Goal: Transaction & Acquisition: Obtain resource

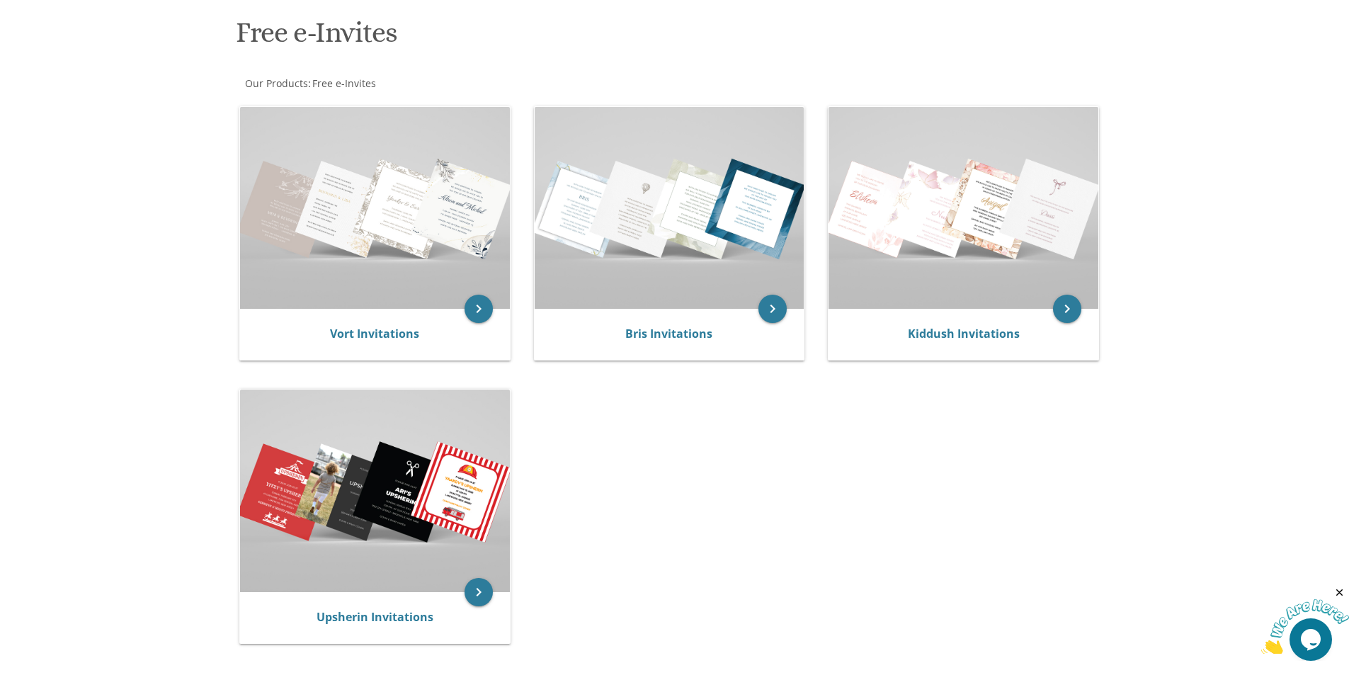
scroll to position [283, 0]
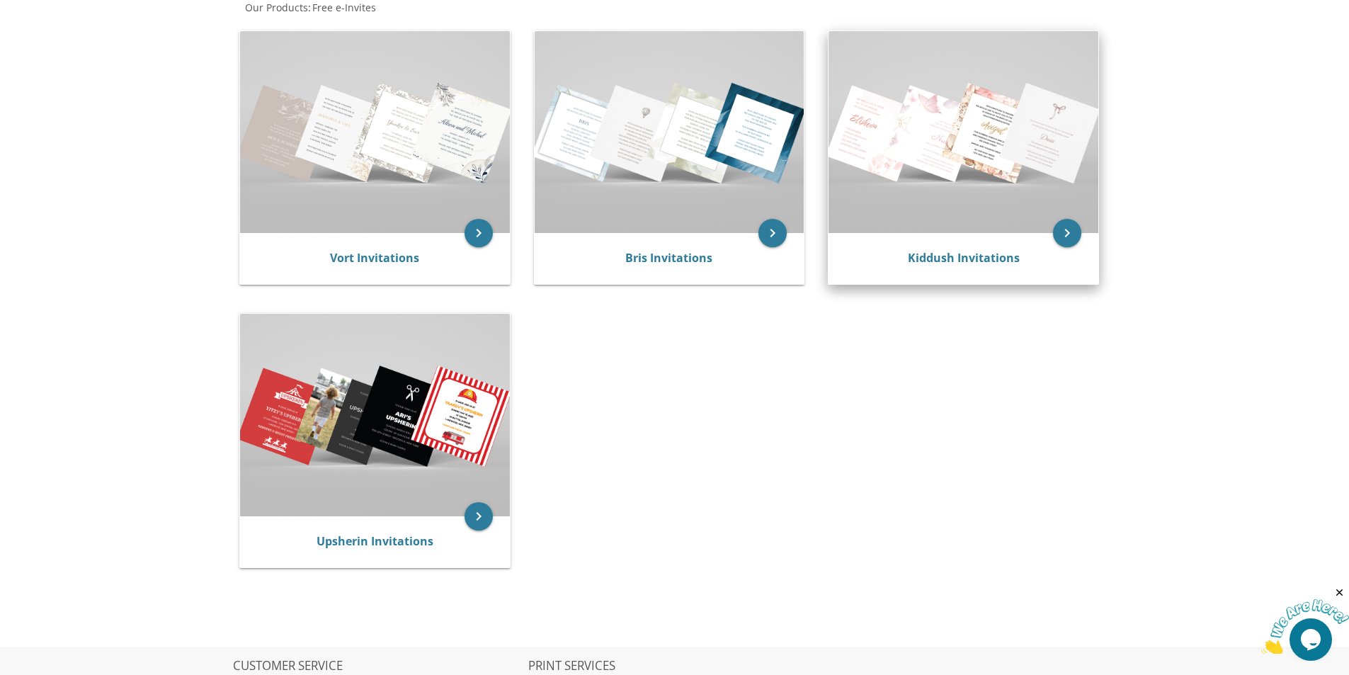
click at [970, 153] on img at bounding box center [964, 132] width 270 height 202
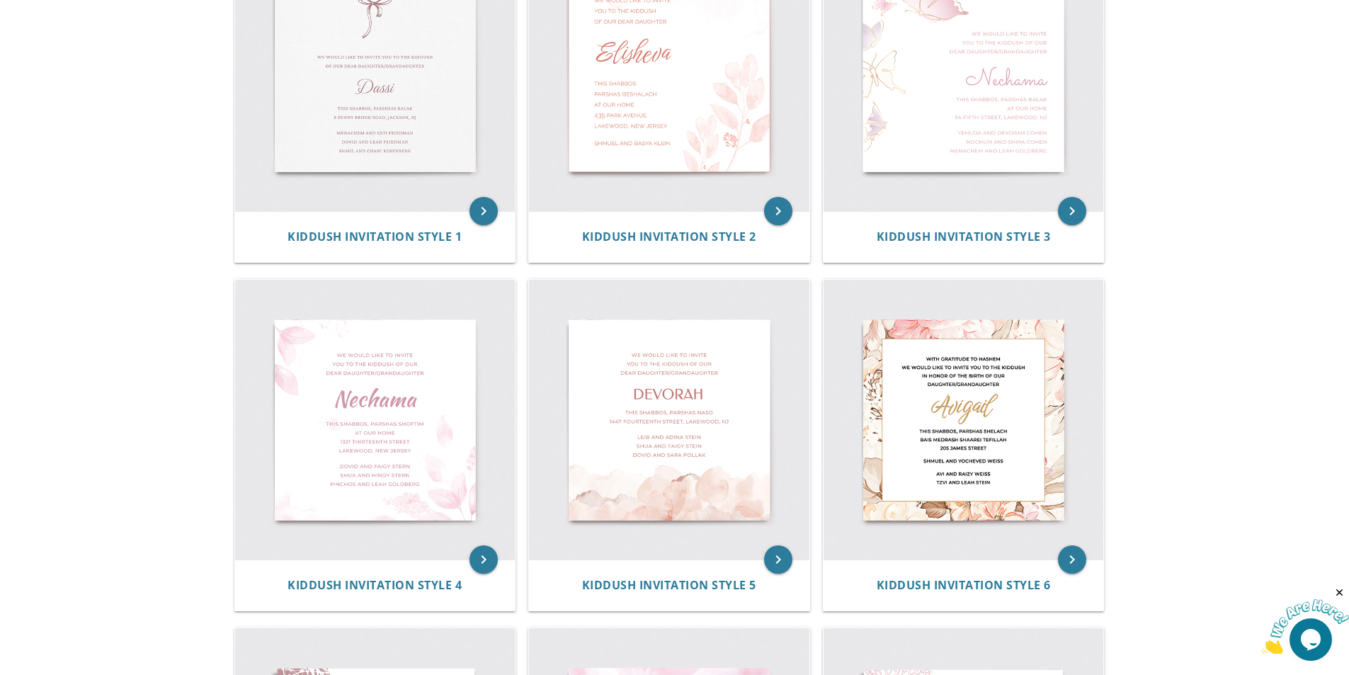
scroll to position [385, 0]
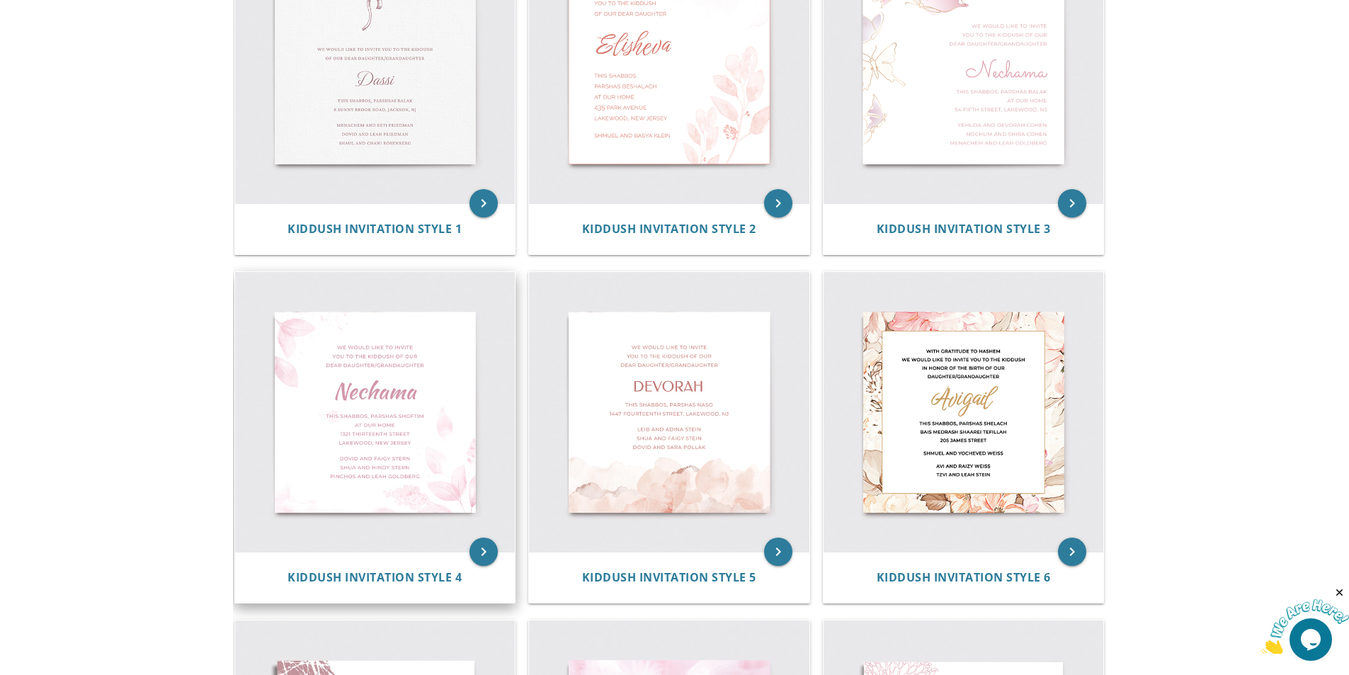
click at [414, 402] on img at bounding box center [375, 412] width 280 height 280
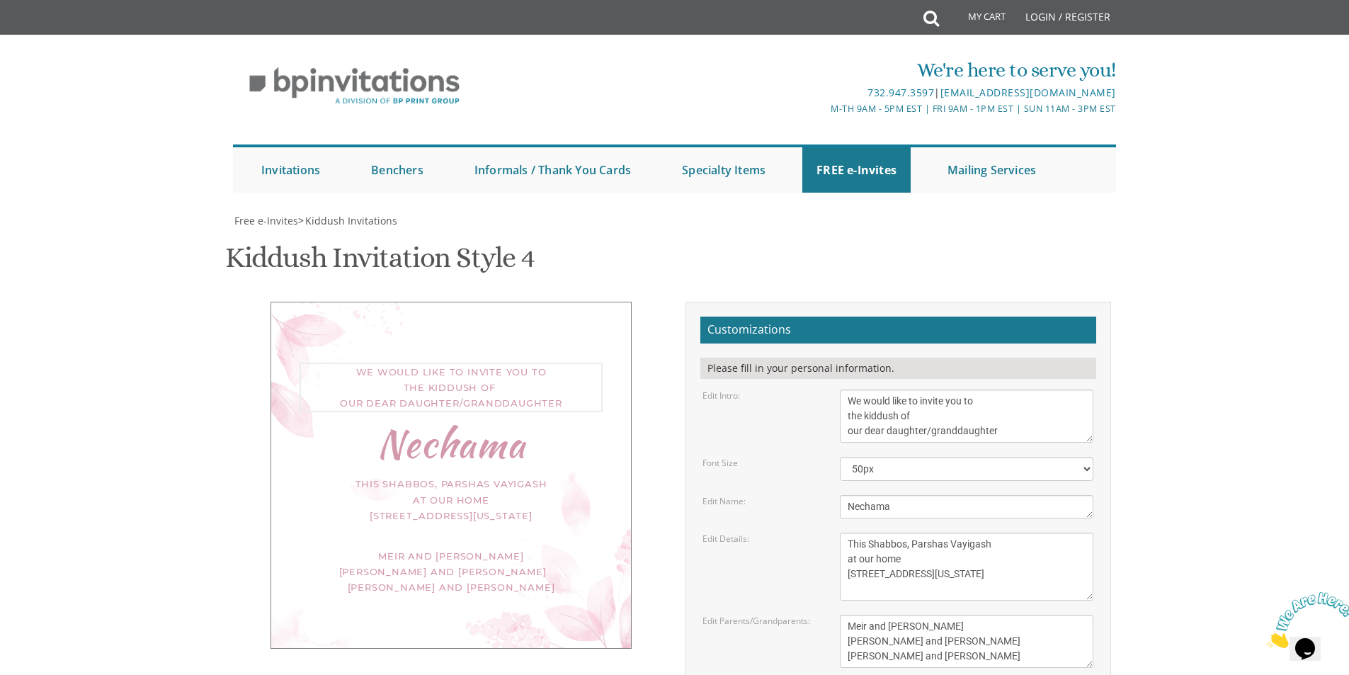
click at [855, 397] on textarea "We would like to invite you to the kiddush of our dear daughter/granddaughter" at bounding box center [967, 416] width 254 height 53
drag, startPoint x: 1008, startPoint y: 429, endPoint x: 929, endPoint y: 425, distance: 78.7
click at [929, 425] on textarea "We would like to invite you to the kiddush of our dear daughter/granddaughter" at bounding box center [967, 416] width 254 height 53
type textarea "With gratitude to Hashem we would like to invite you to the kiddush of our dear…"
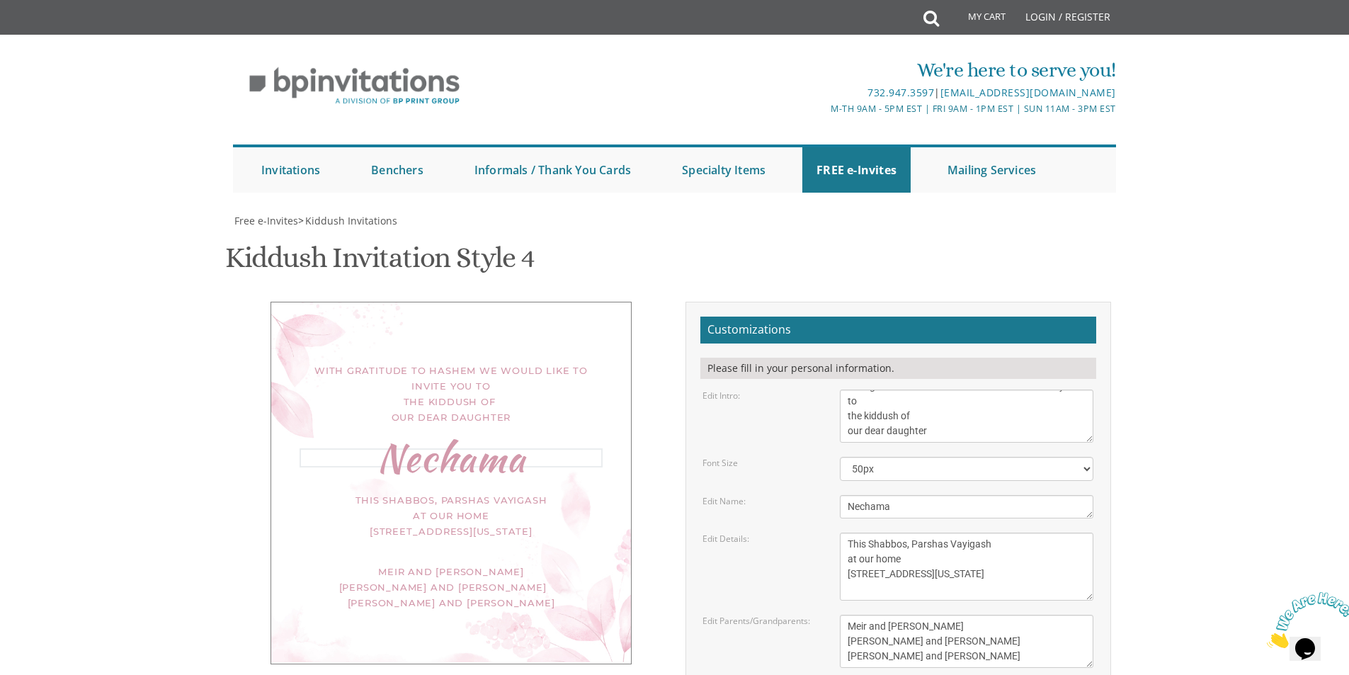
drag, startPoint x: 913, startPoint y: 506, endPoint x: 824, endPoint y: 506, distance: 88.5
click at [824, 506] on div "Edit Name: Nechama" at bounding box center [898, 506] width 412 height 23
type textarea "Baila Sara"
click at [516, 500] on div "With gratitude to Hashem we would like to invite you to the kiddush of our dear…" at bounding box center [675, 560] width 894 height 516
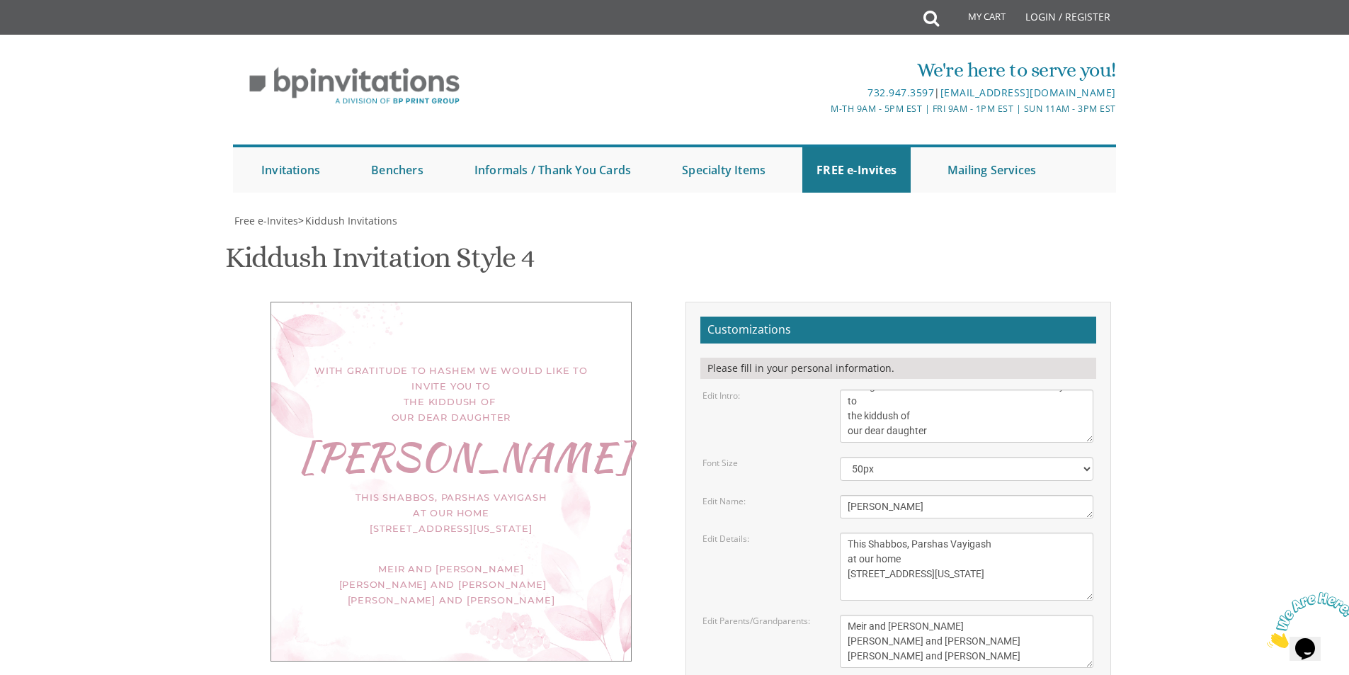
scroll to position [0, 0]
click at [849, 390] on textarea "We would like to invite you to the kiddush of our dear daughter/granddaughter" at bounding box center [967, 416] width 254 height 53
click at [844, 390] on textarea "We would like to invite you to the kiddush of our dear daughter/granddaughter" at bounding box center [967, 416] width 254 height 53
type textarea "With gratitude to Hashem we would like to invite you to the kiddush of our dear…"
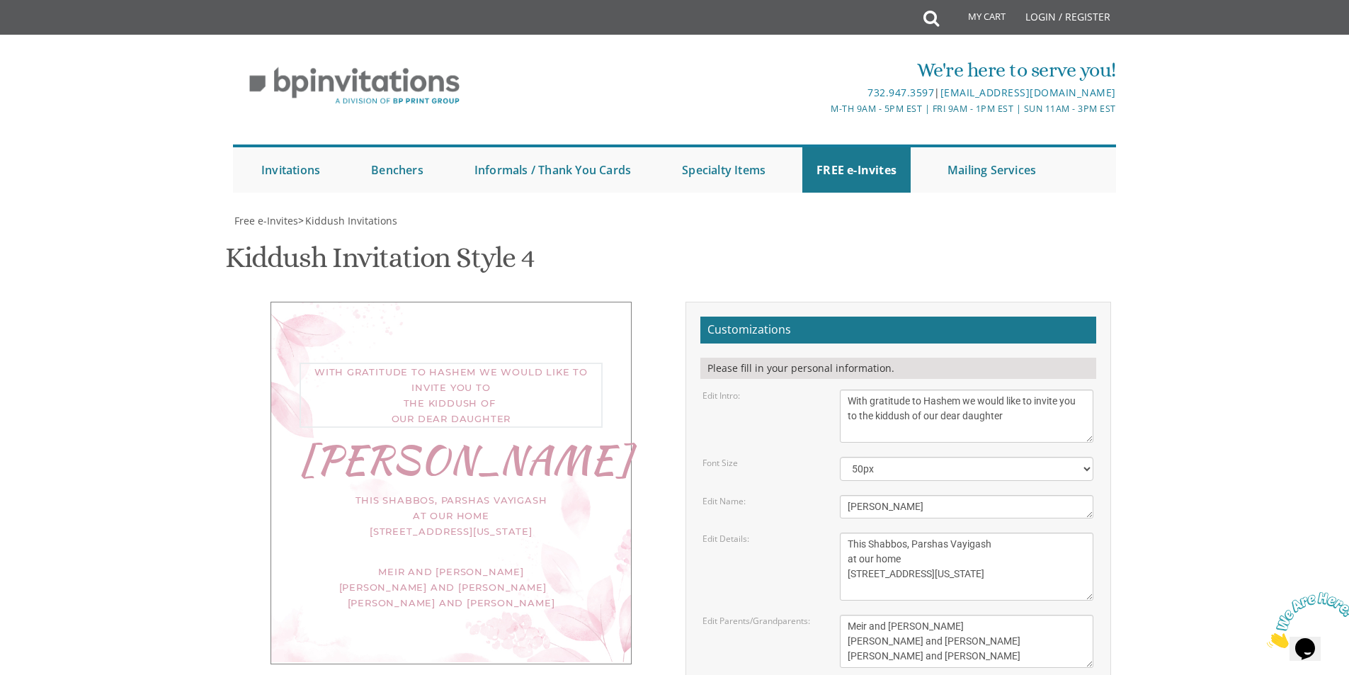
click at [623, 509] on div "With gratitude to Hashem we would like to invite you to the kiddush of our dear…" at bounding box center [675, 560] width 894 height 516
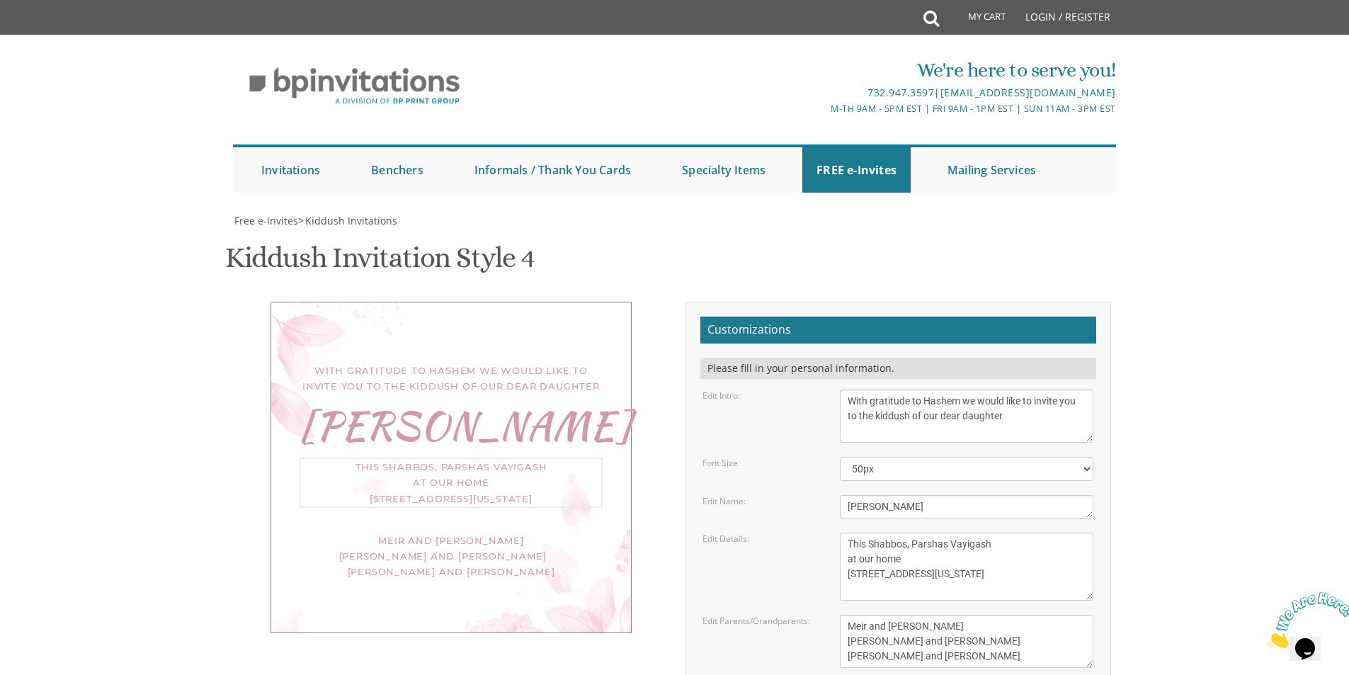
drag, startPoint x: 981, startPoint y: 332, endPoint x: 946, endPoint y: 334, distance: 34.7
click at [946, 533] on textarea "This Shabbos, Parshas Vayigash at our home 120 Central Avenue Lakewood, New Jer…" at bounding box center [967, 567] width 254 height 68
click at [1137, 344] on body "My Cart Total: View Cart Item(s) Submit My Cart Total: View Cart Item(s) Login …" at bounding box center [674, 597] width 1349 height 1194
drag, startPoint x: 941, startPoint y: 360, endPoint x: 848, endPoint y: 363, distance: 93.6
click at [848, 533] on textarea "This Shabbos, Parshas Vayigash at our home 120 Central Avenue Lakewood, New Jer…" at bounding box center [967, 567] width 254 height 68
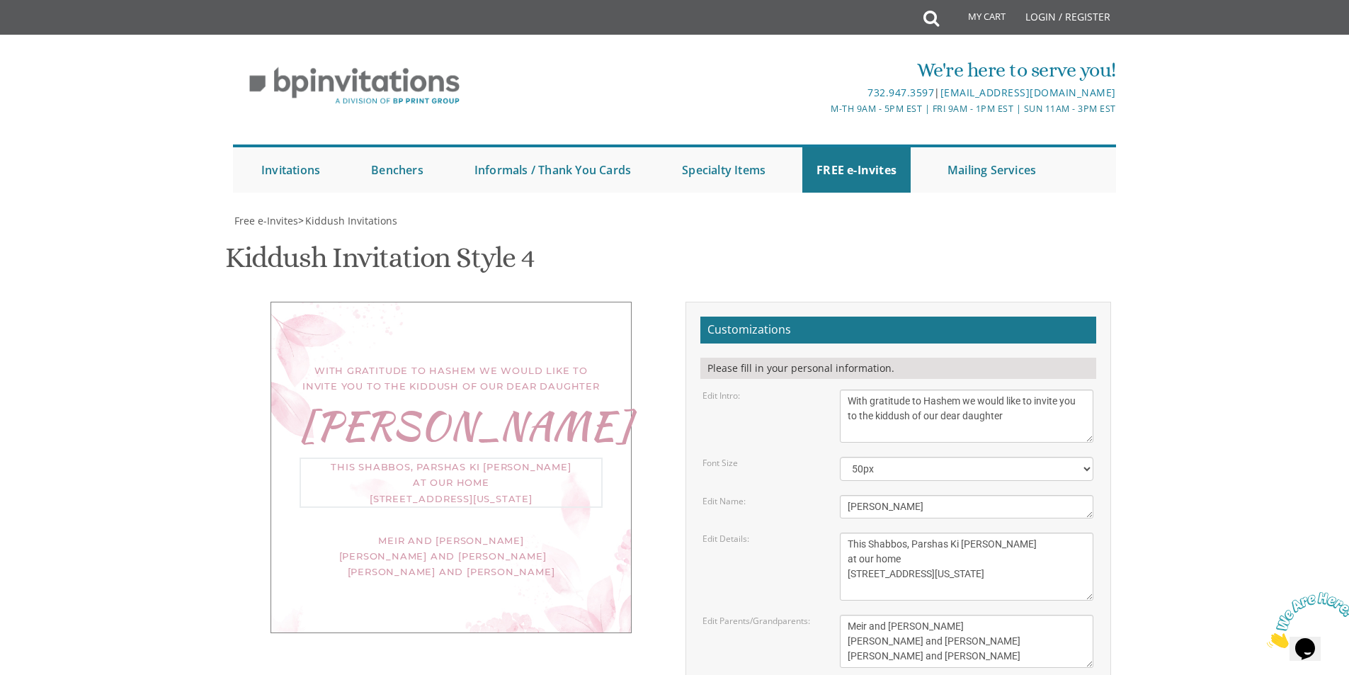
drag, startPoint x: 948, startPoint y: 375, endPoint x: 846, endPoint y: 346, distance: 106.1
click at [846, 533] on textarea "This Shabbos, Parshas Vayigash at our home 120 Central Avenue Lakewood, New Jer…" at bounding box center [967, 567] width 254 height 68
type textarea "This Shabbos, Parshas Ki [PERSON_NAME] men at [GEOGRAPHIC_DATA] medrash d'brook…"
click at [496, 557] on div "With gratitude to Hashem we would like to invite you to the kiddush of our dear…" at bounding box center [675, 560] width 894 height 516
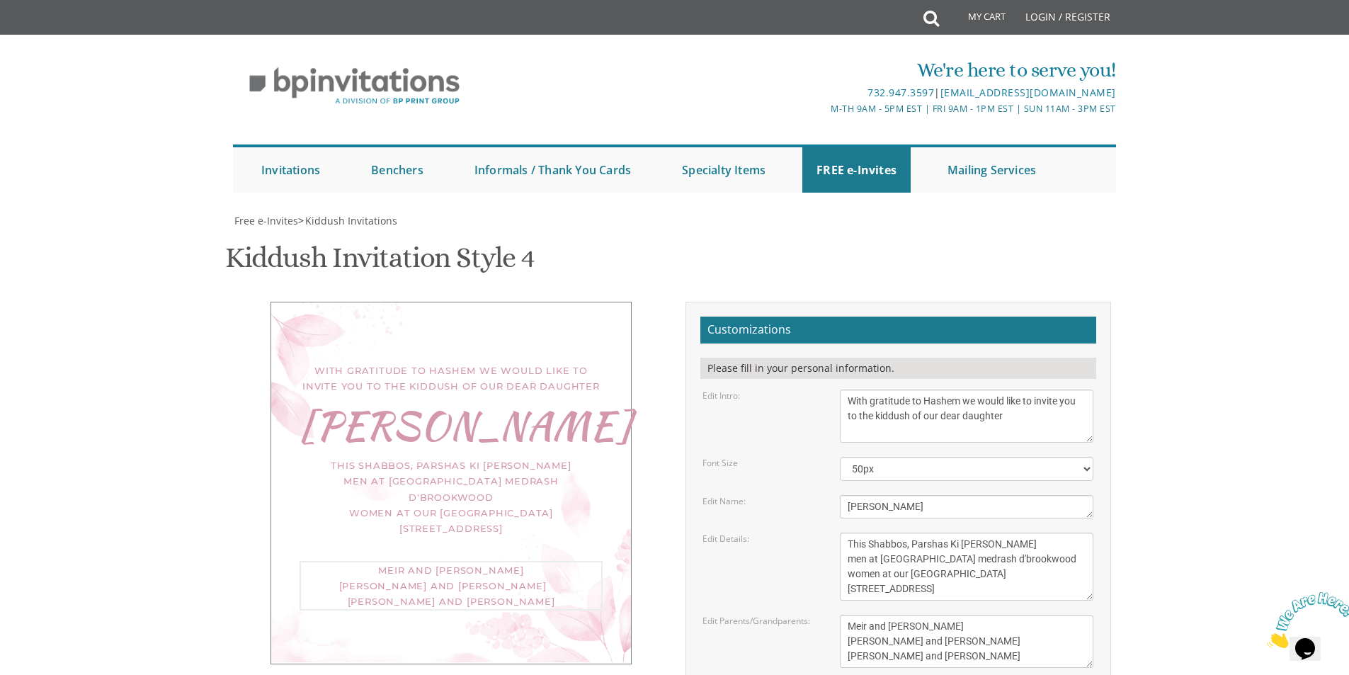
drag, startPoint x: 981, startPoint y: 443, endPoint x: 820, endPoint y: 412, distance: 164.5
click at [820, 615] on div "Edit Parents/Grandparents: Meir and Rena Pollack Mendy and Devorah Pollack Pinc…" at bounding box center [898, 641] width 412 height 53
type textarea "Shloimy and chana lefkovitz"
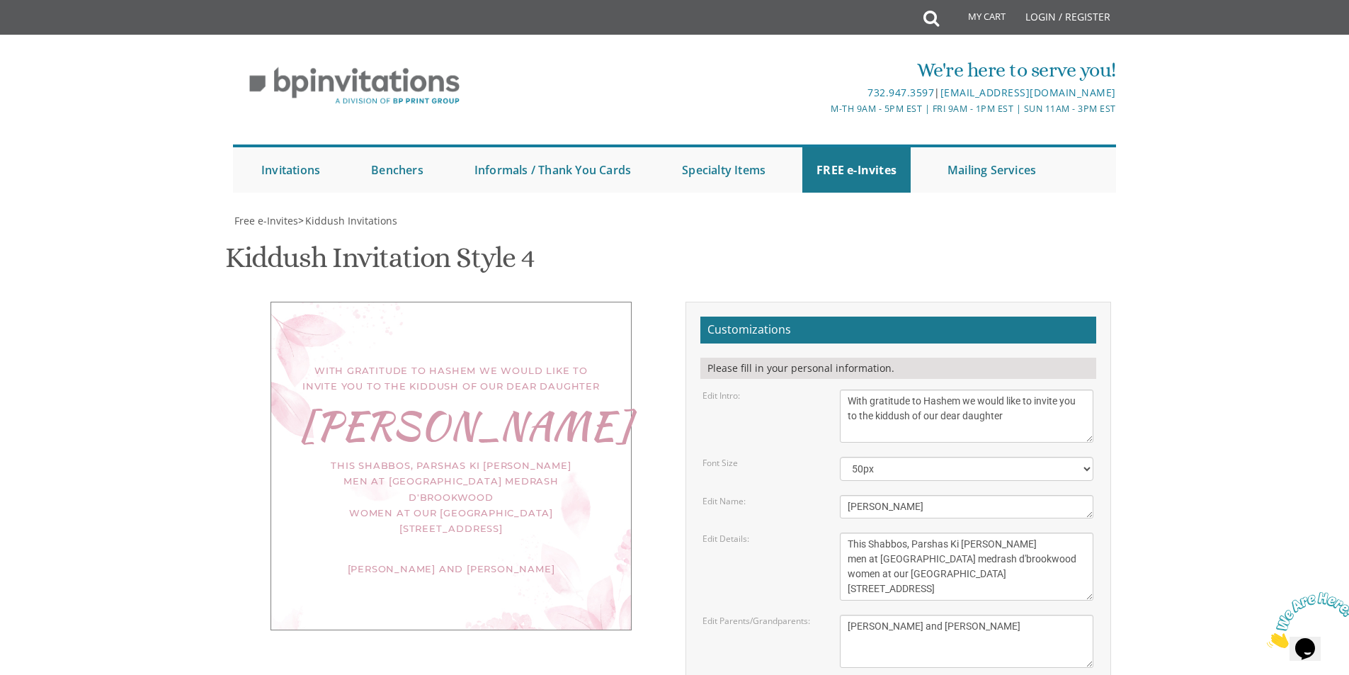
click at [601, 438] on div "With gratitude to Hashem we would like to invite you to the kiddush of our dear…" at bounding box center [675, 560] width 894 height 516
click at [67, 229] on body "My Cart Total: View Cart Item(s) Submit My Cart Total: View Cart Item(s) Login …" at bounding box center [674, 597] width 1349 height 1194
drag, startPoint x: 1009, startPoint y: 417, endPoint x: 835, endPoint y: 392, distance: 176.1
click at [835, 392] on div "We would like to invite you to the kiddush of our dear daughter/granddaughter" at bounding box center [966, 416] width 275 height 53
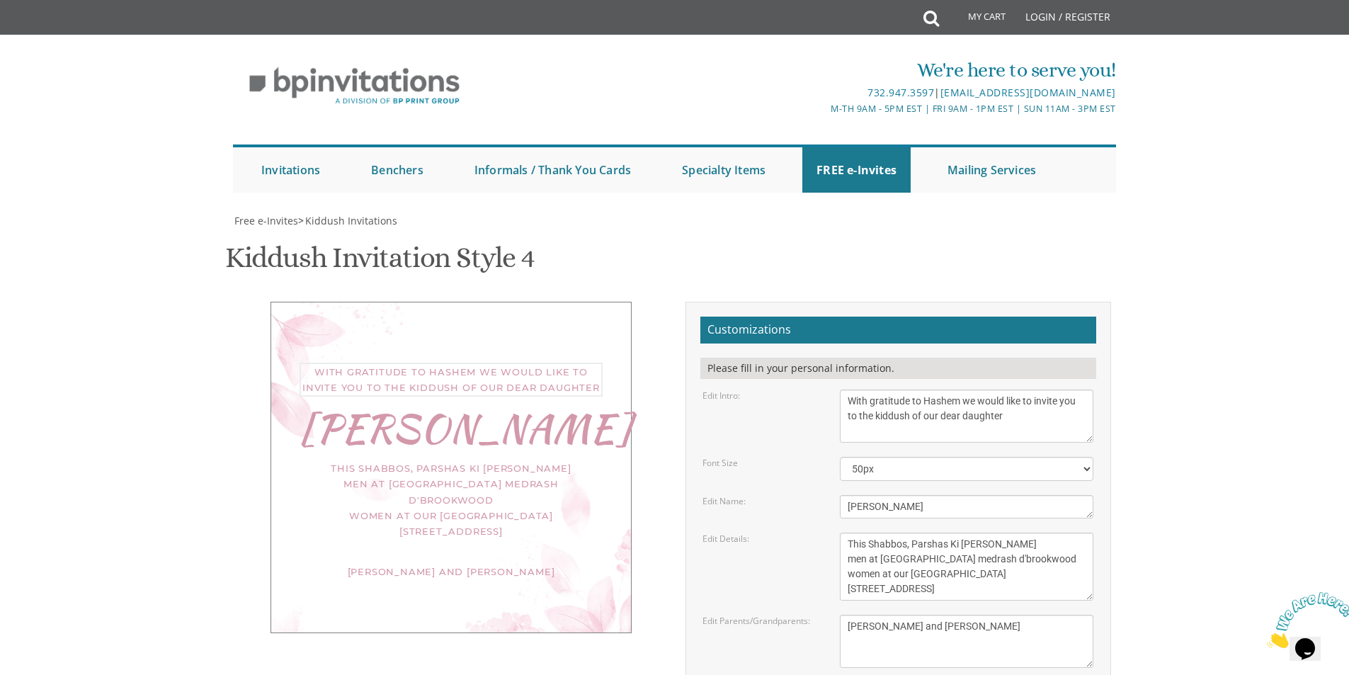
click at [1046, 533] on textarea "This Shabbos, Parshas Vayigash at our home 120 Central Avenue Lakewood, New Jer…" at bounding box center [967, 567] width 254 height 68
drag, startPoint x: 1051, startPoint y: 432, endPoint x: 846, endPoint y: 395, distance: 208.8
click at [846, 533] on textarea "This Shabbos, Parshas Vayigash at our home 120 Central Avenue Lakewood, New Jer…" at bounding box center [967, 567] width 254 height 68
click at [603, 512] on div "With gratitude to Hashem we would like to invite you to the kiddush of our dear…" at bounding box center [675, 560] width 894 height 516
drag, startPoint x: 895, startPoint y: 481, endPoint x: 819, endPoint y: 477, distance: 76.6
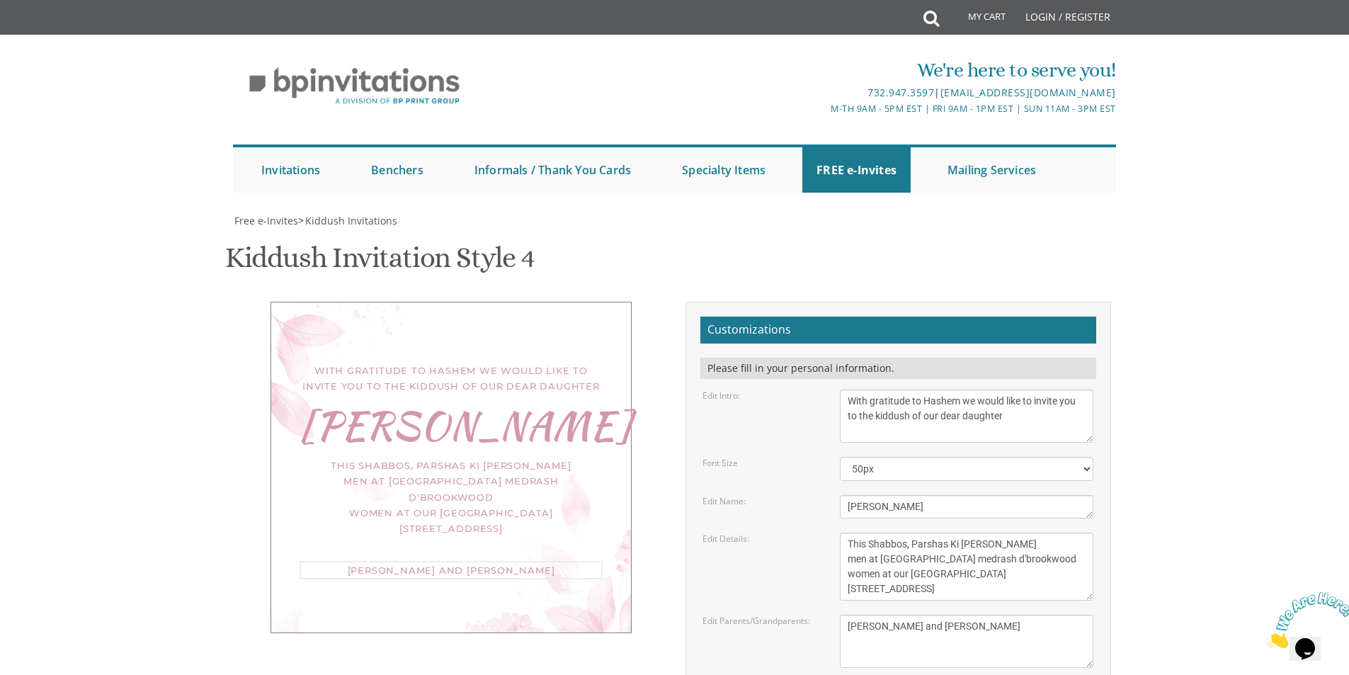
click at [819, 615] on div "Edit Parents/Grandparents: Meir and Rena Pollack Mendy and Devorah Pollack Pinc…" at bounding box center [898, 641] width 412 height 53
drag, startPoint x: 188, startPoint y: 213, endPoint x: 283, endPoint y: 18, distance: 217.0
click at [188, 209] on body "My Cart Total: View Cart Item(s) Submit My Cart Total: View Cart Item(s) Login …" at bounding box center [674, 597] width 1349 height 1194
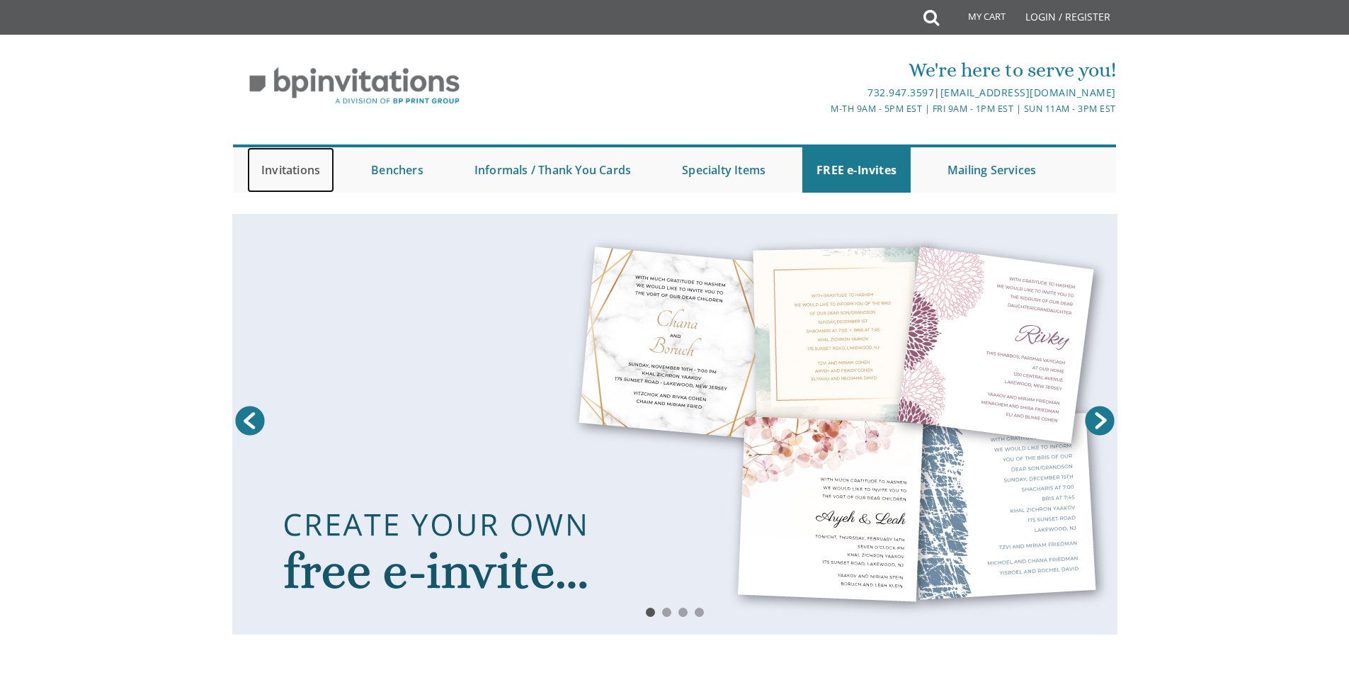
click at [283, 169] on link "Invitations" at bounding box center [290, 169] width 87 height 45
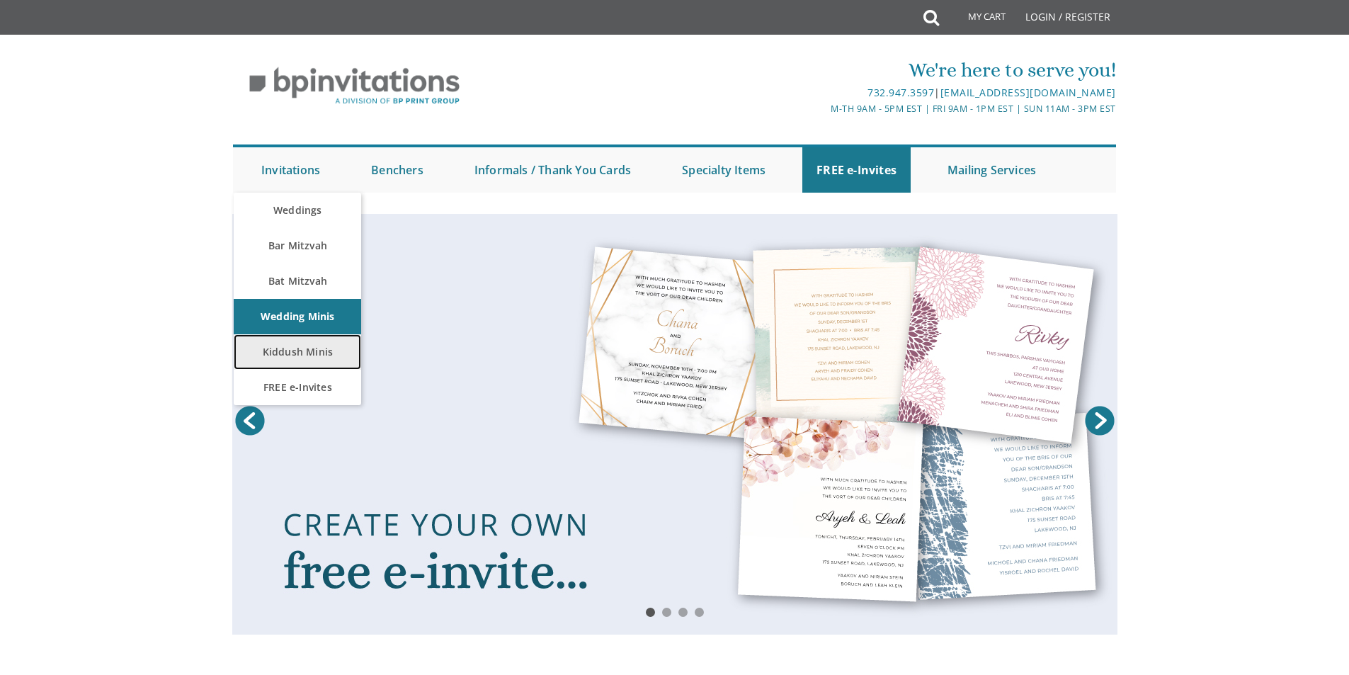
click at [307, 351] on link "Kiddush Minis" at bounding box center [297, 351] width 127 height 35
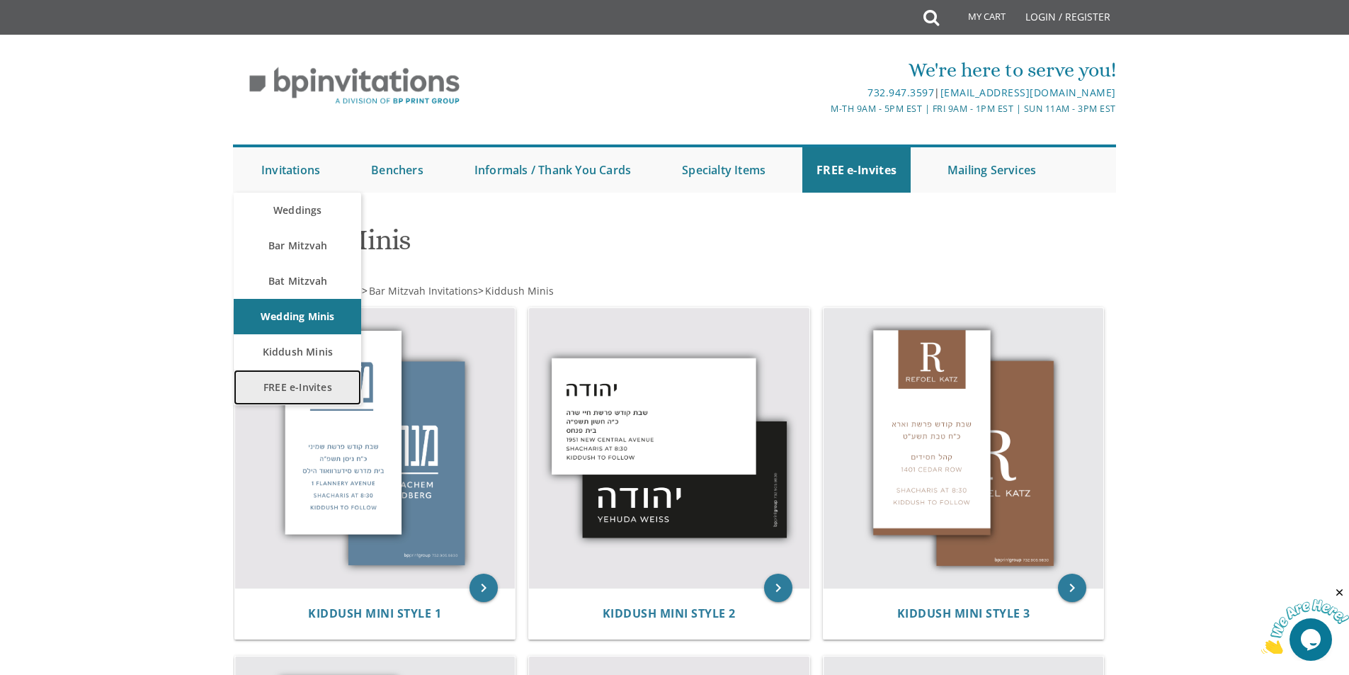
click at [316, 395] on link "FREE e-Invites" at bounding box center [297, 387] width 127 height 35
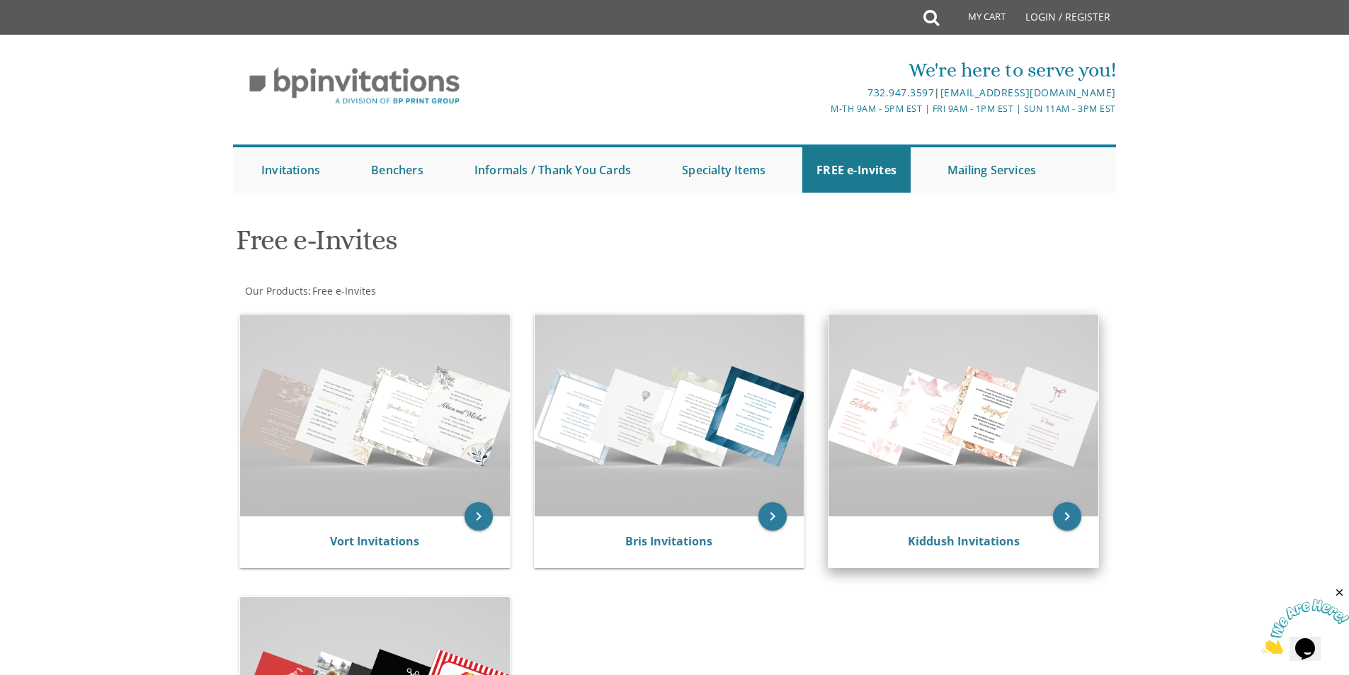
click at [1024, 460] on img at bounding box center [964, 415] width 270 height 202
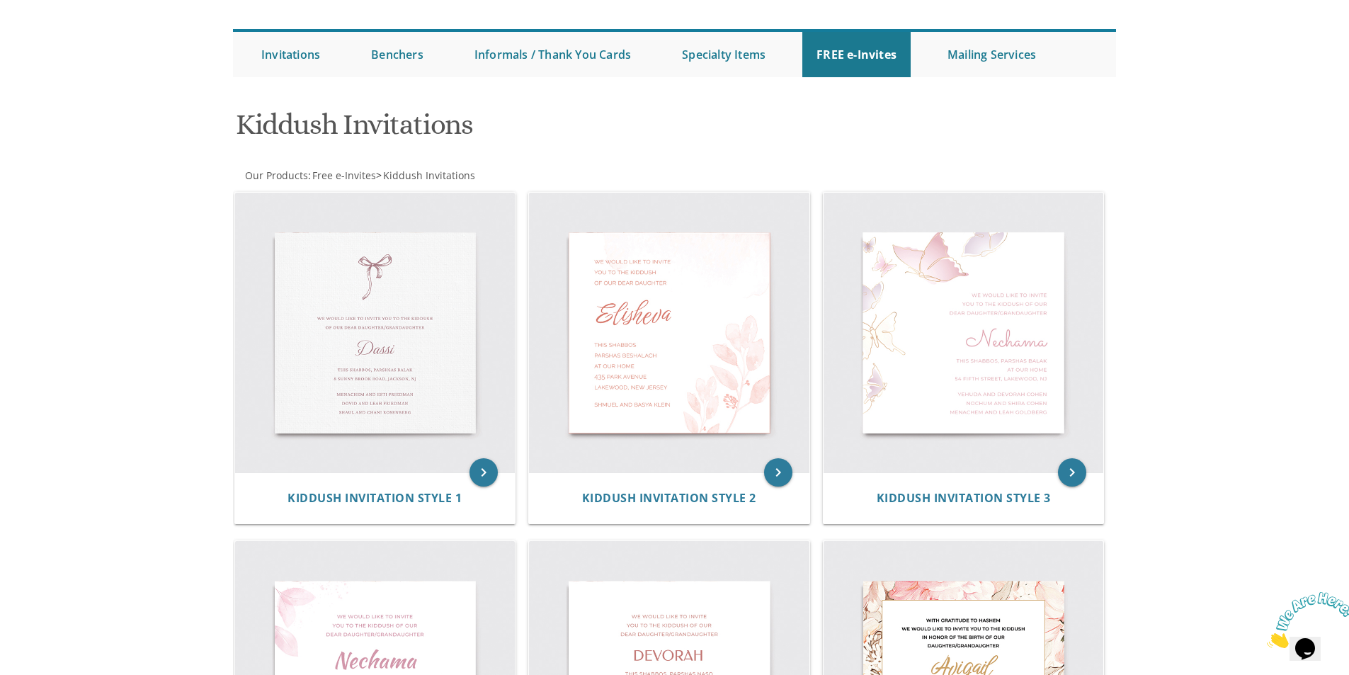
scroll to position [101, 0]
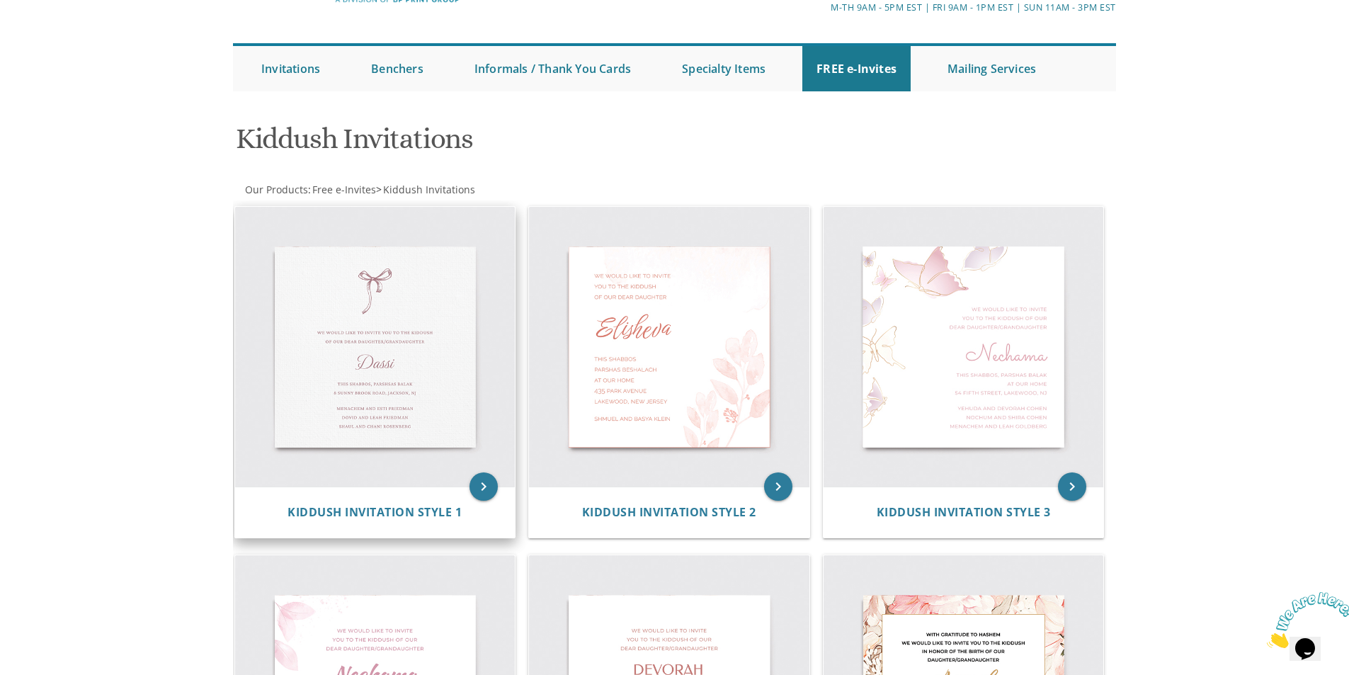
click at [421, 329] on img at bounding box center [375, 347] width 280 height 280
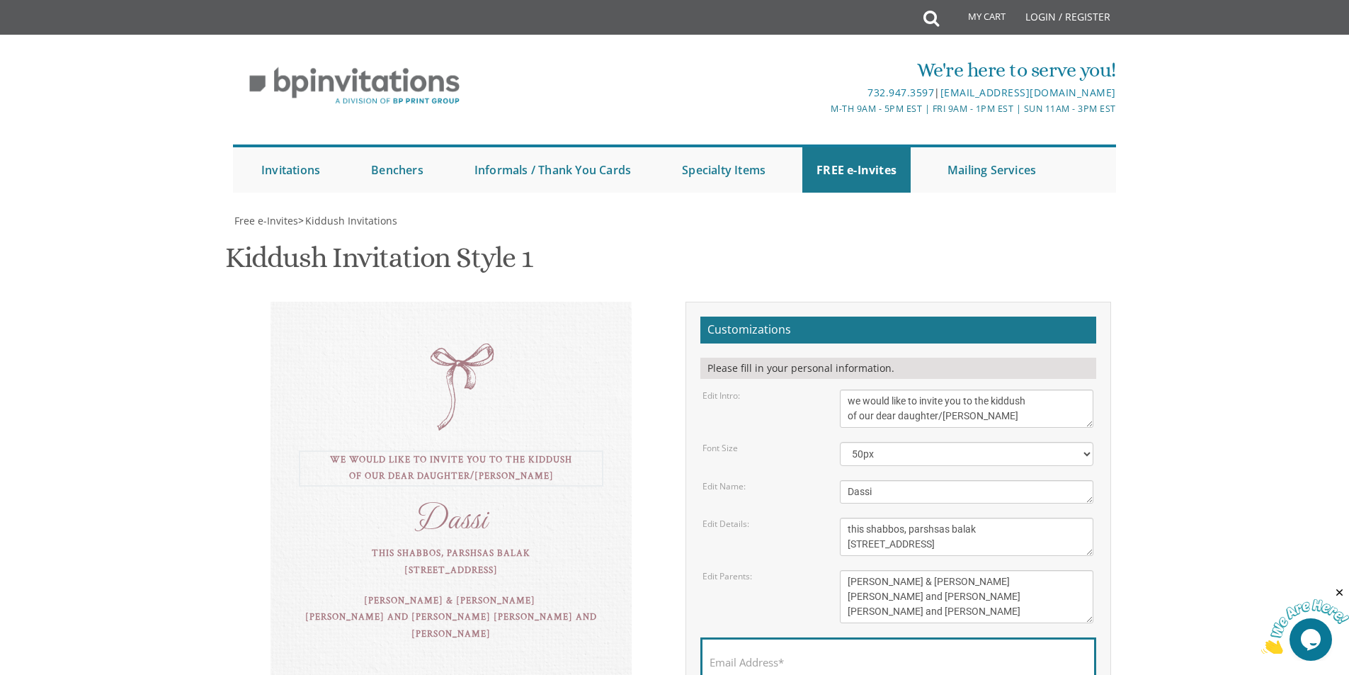
drag, startPoint x: 1025, startPoint y: 419, endPoint x: 805, endPoint y: 393, distance: 221.1
click at [805, 393] on div "Edit Intro: we would like to invite you to the kiddush of our dear daughter/gra…" at bounding box center [898, 409] width 412 height 38
paste textarea "With gratitude to Hashem we would like to invite you to the kiddush of our dear"
type textarea "With gratitude to Hashem we would like to invite you to the kiddush of our dear…"
click at [663, 419] on div "we would like to invite you to the kiddush of our dear daughter/grandaughter Da…" at bounding box center [452, 493] width 426 height 383
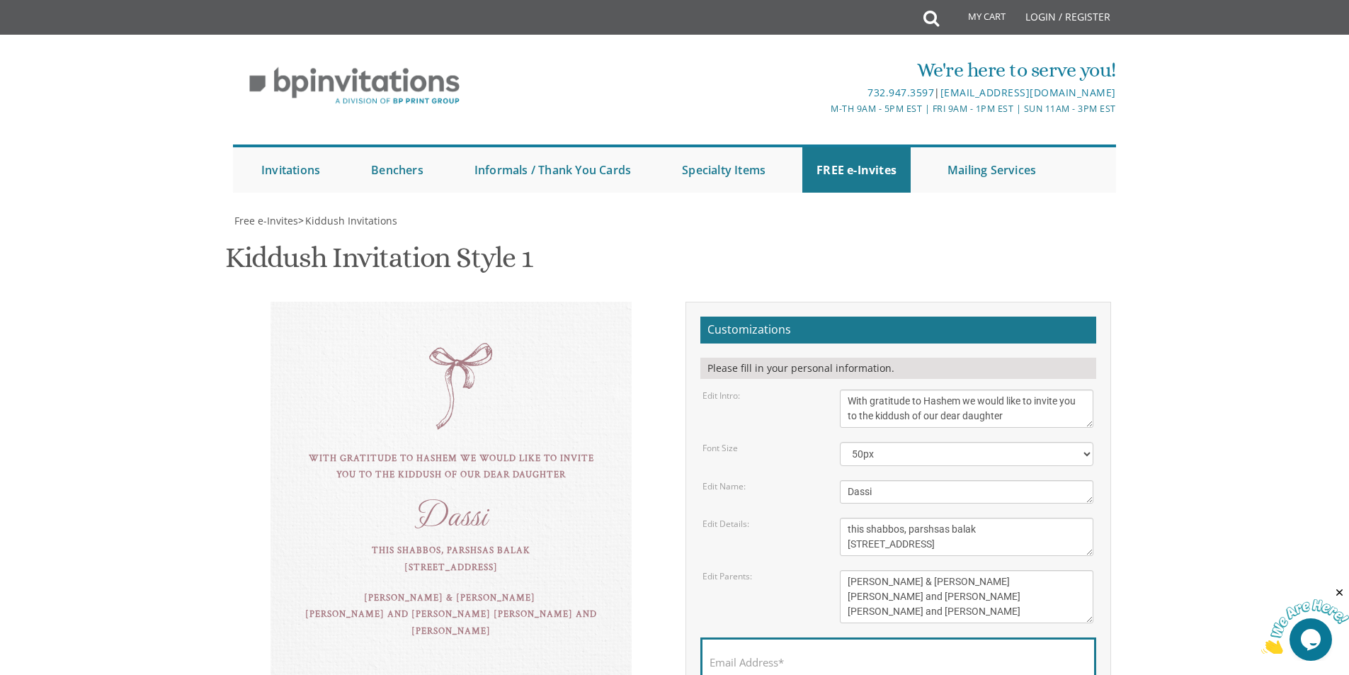
scroll to position [71, 0]
drag, startPoint x: 880, startPoint y: 421, endPoint x: 810, endPoint y: 418, distance: 70.2
click at [810, 480] on div "Edit Name: Dassi" at bounding box center [898, 491] width 412 height 23
click at [625, 424] on div "With gratitude to Hashem we would like to invite you to the kiddush of our dear…" at bounding box center [451, 493] width 361 height 383
click at [878, 480] on textarea "Dassi" at bounding box center [967, 491] width 254 height 23
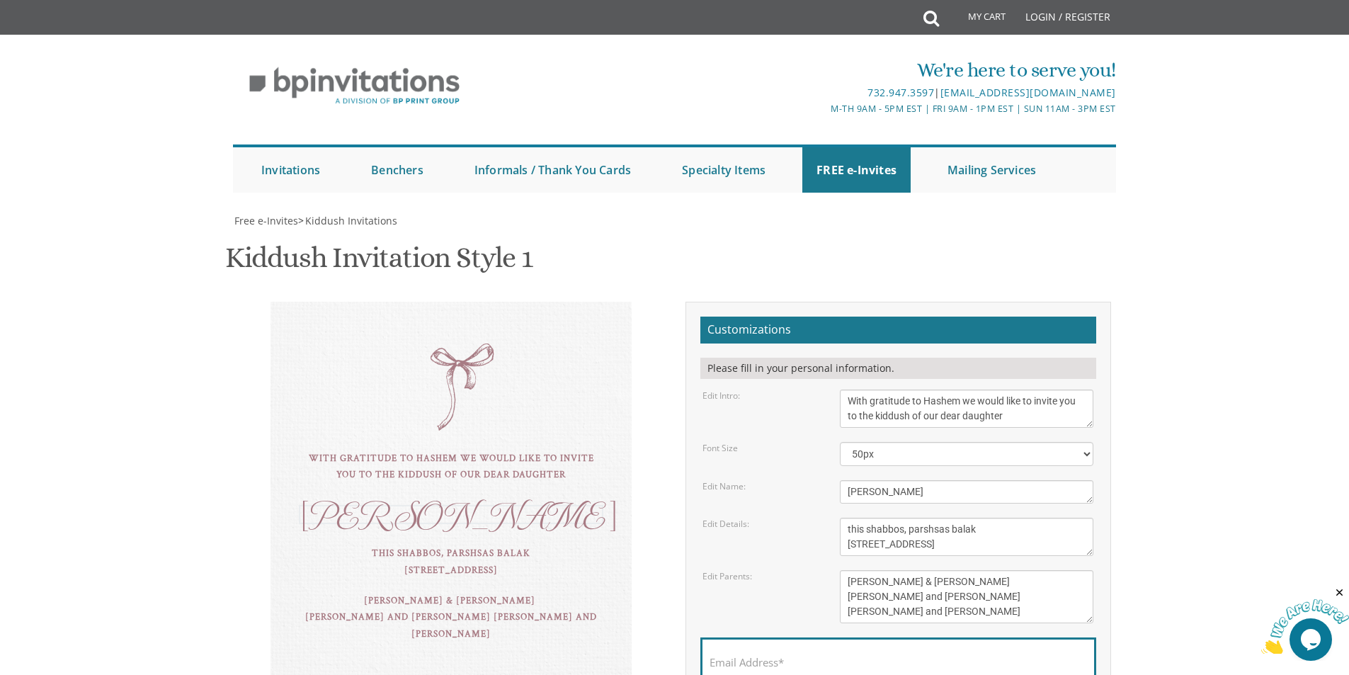
click at [875, 480] on textarea "Dassi" at bounding box center [967, 491] width 254 height 23
type textarea "Baila Sara"
click at [600, 426] on div "With gratitude to Hashem we would like to invite you to the kiddush of our dear…" at bounding box center [451, 493] width 361 height 383
drag, startPoint x: 992, startPoint y: 472, endPoint x: 815, endPoint y: 444, distance: 179.9
click at [815, 444] on form "Customizations Please fill in your personal information. Edit Intro: we would l…" at bounding box center [899, 533] width 396 height 432
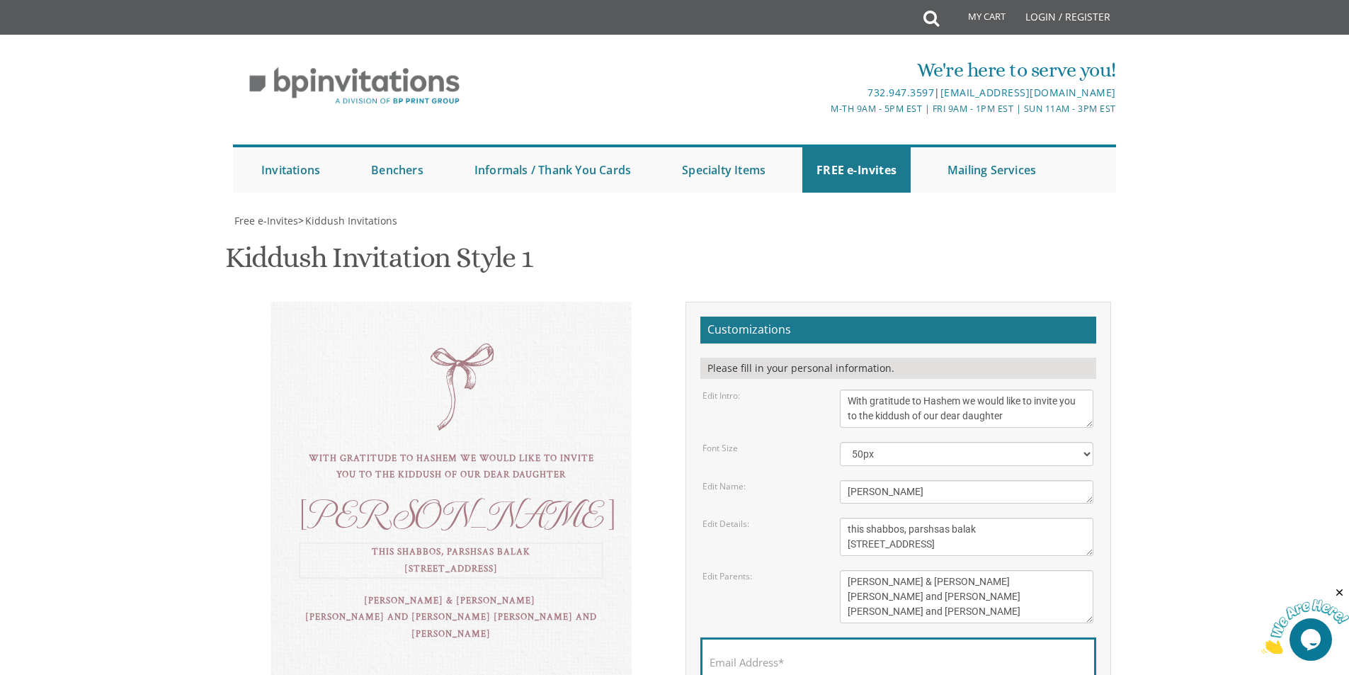
paste textarea "This Shabbos, Parshas Ki Savo men at Bais medrash d'brookwood women at our home…"
type textarea "This Shabbos, Parshas Ki Savo men at Bais medrash d'brookwood women at our home…"
click at [645, 467] on div "With gratitude to Hashem we would like to invite you to the kiddush of our dear…" at bounding box center [452, 493] width 426 height 383
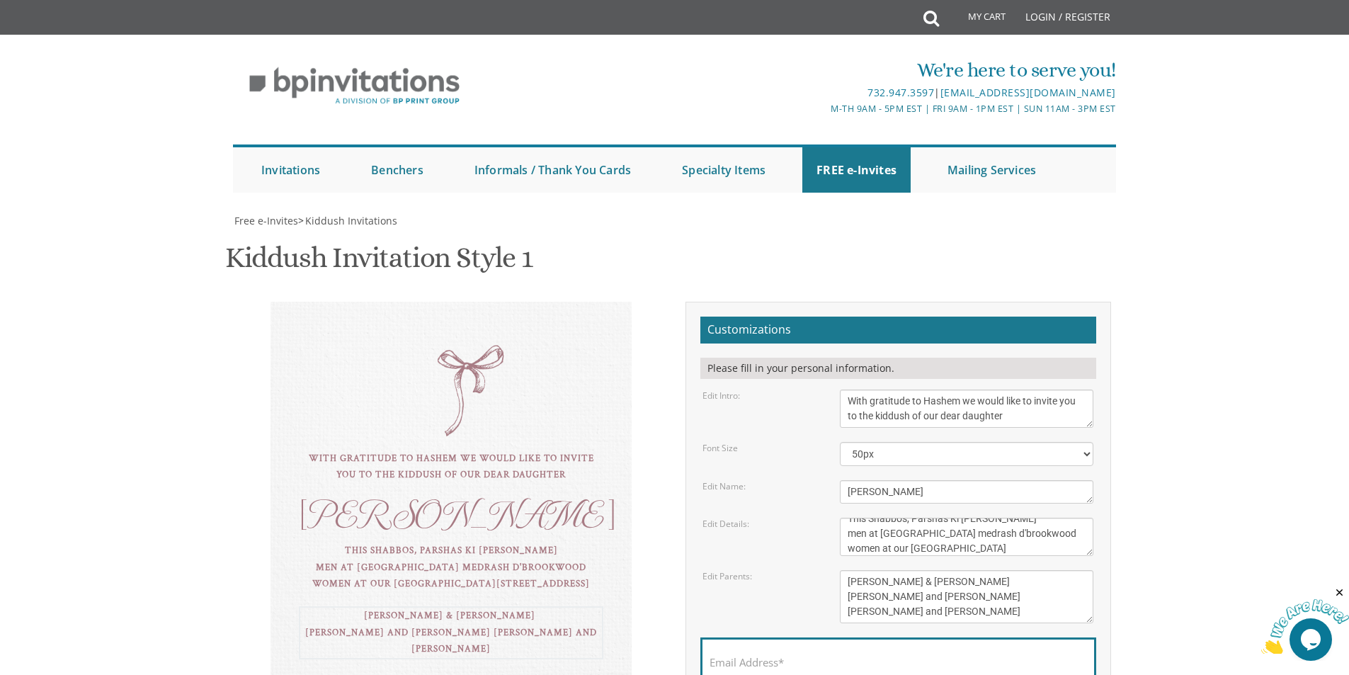
drag, startPoint x: 977, startPoint y: 546, endPoint x: 834, endPoint y: 493, distance: 152.6
click at [834, 493] on form "Customizations Please fill in your personal information. Edit Intro: we would l…" at bounding box center [899, 533] width 396 height 432
paste textarea "Shloimy and chana lefkovitz"
type textarea "Shloimy and chana lefkovitz"
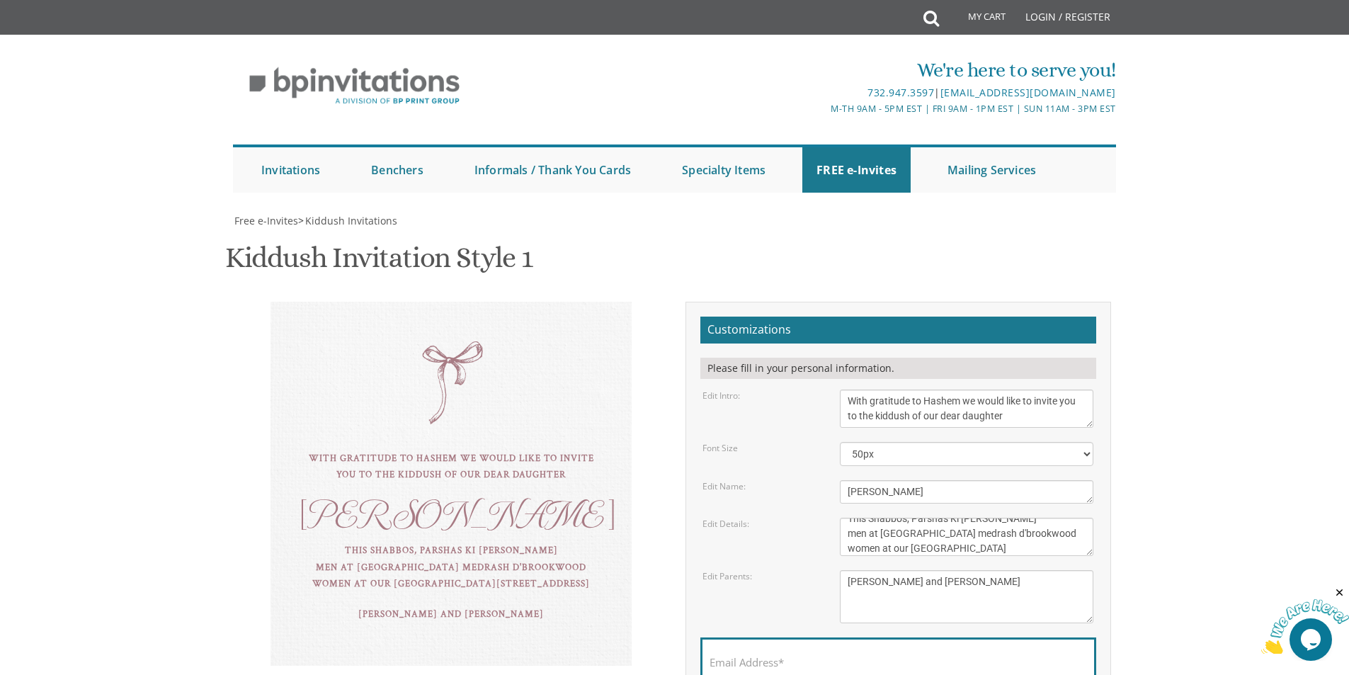
click at [630, 511] on div "With gratitude to Hashem we would like to invite you to the kiddush of our dear…" at bounding box center [451, 484] width 361 height 364
click at [132, 445] on body "My Cart Total: View Cart Item(s) Submit My Cart Total: View Cart Item(s) Login …" at bounding box center [674, 575] width 1349 height 1150
drag, startPoint x: 1002, startPoint y: 349, endPoint x: 823, endPoint y: 327, distance: 179.9
click at [823, 390] on div "Edit Intro: we would like to invite you to the kiddush of our dear daughter/gra…" at bounding box center [898, 409] width 412 height 38
drag, startPoint x: 912, startPoint y: 432, endPoint x: 815, endPoint y: 426, distance: 97.2
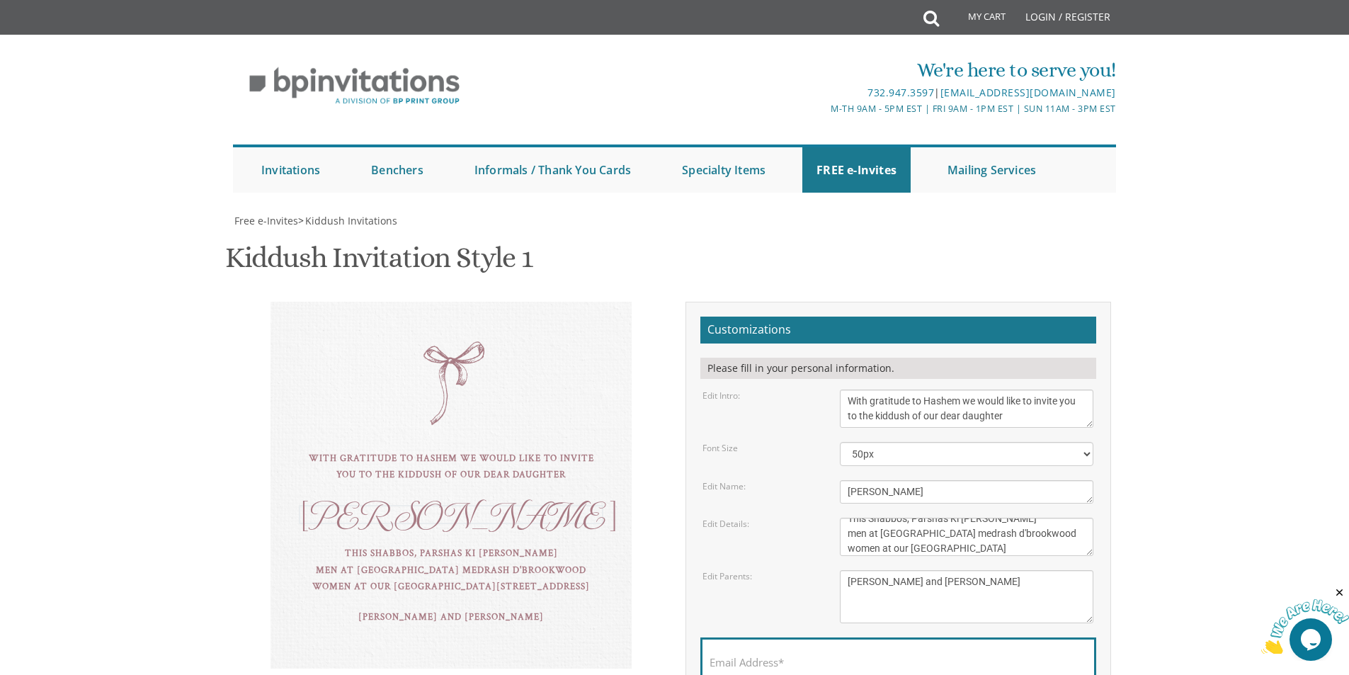
click at [815, 480] on div "Edit Name: Dassi" at bounding box center [898, 491] width 412 height 23
drag, startPoint x: 1050, startPoint y: 476, endPoint x: 816, endPoint y: 424, distance: 240.1
click at [816, 424] on form "Customizations Please fill in your personal information. Edit Intro: we would l…" at bounding box center [899, 533] width 396 height 432
drag, startPoint x: 963, startPoint y: 506, endPoint x: 783, endPoint y: 498, distance: 180.1
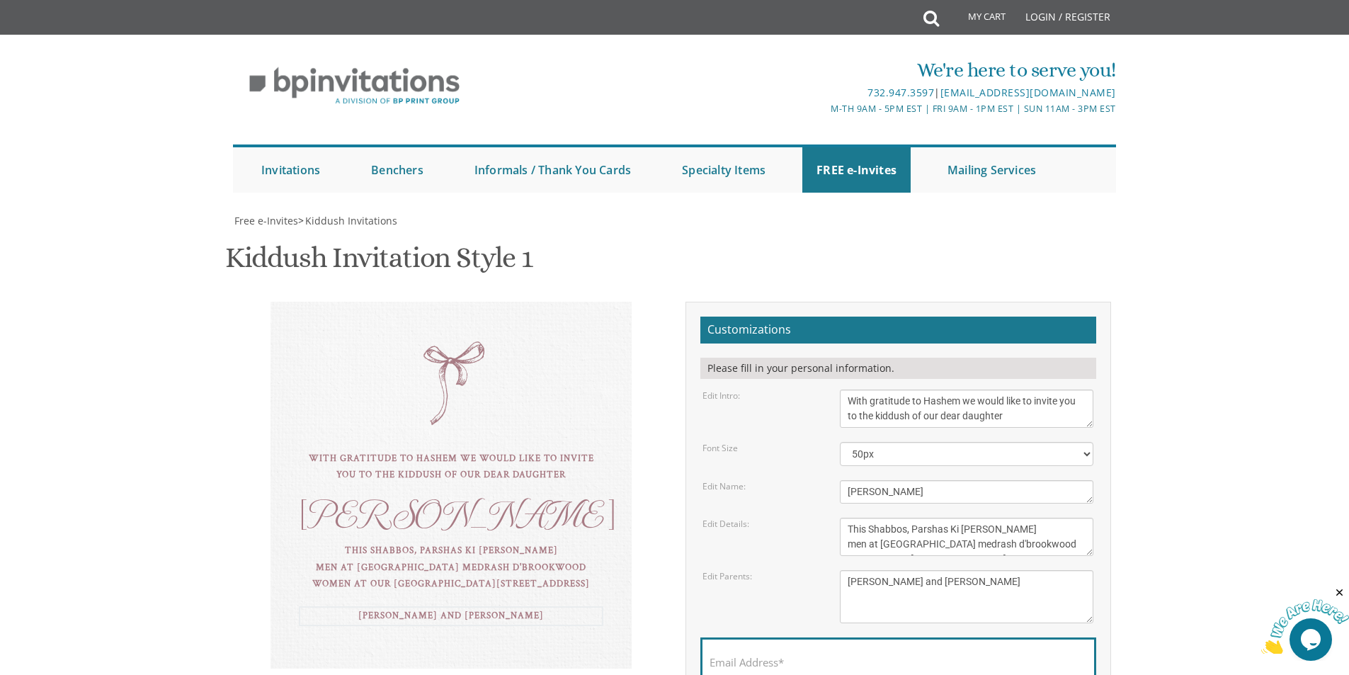
click at [783, 498] on form "Customizations Please fill in your personal information. Edit Intro: we would l…" at bounding box center [899, 533] width 396 height 432
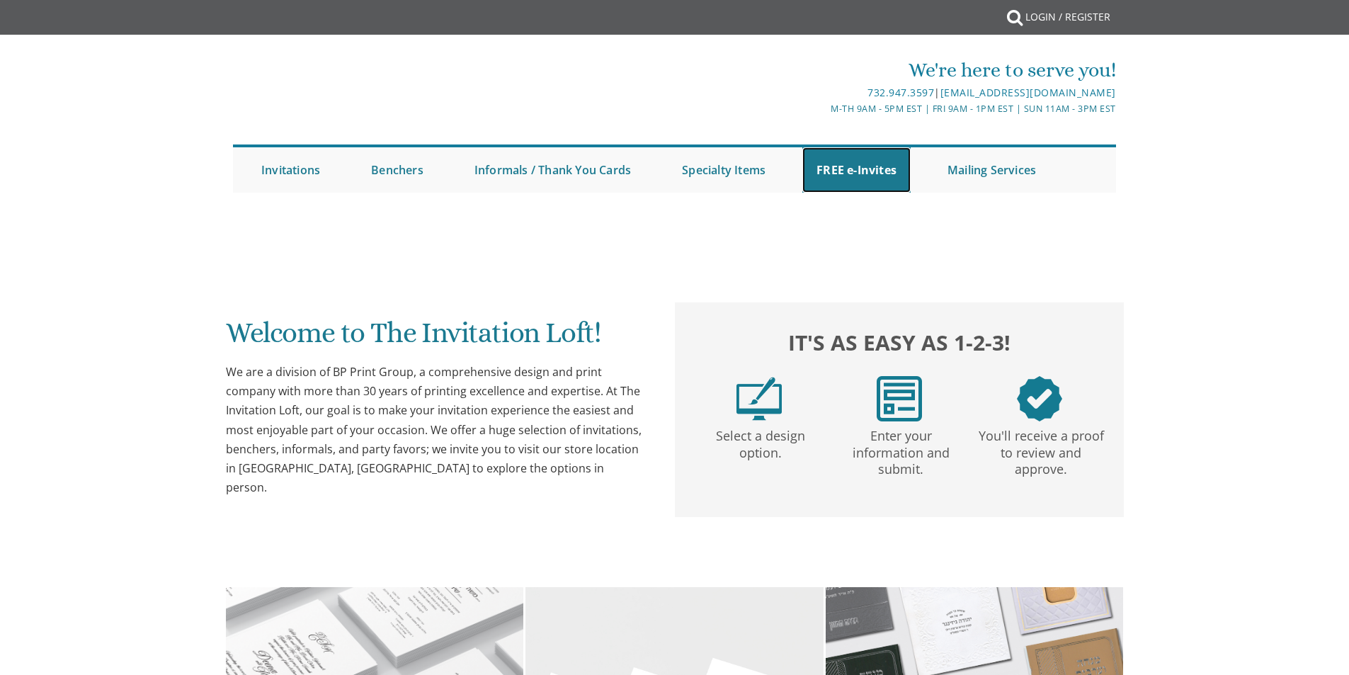
click at [870, 168] on link "FREE e-Invites" at bounding box center [857, 169] width 108 height 45
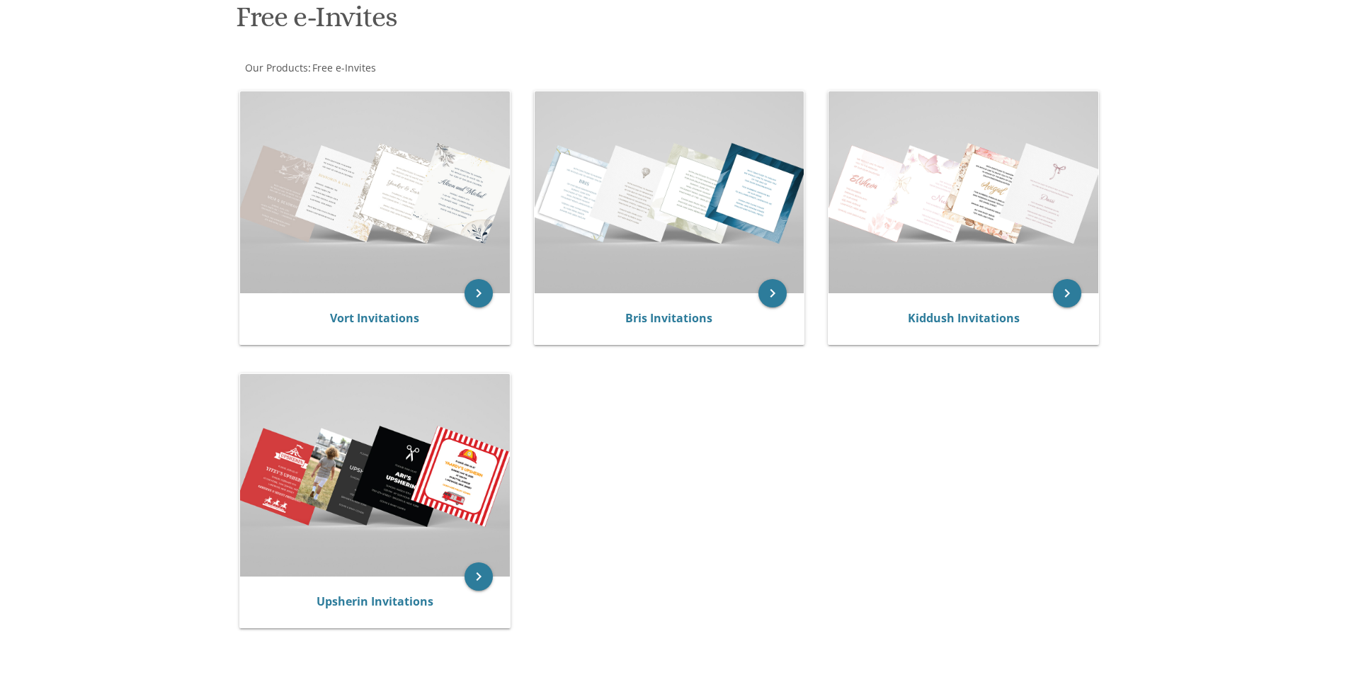
scroll to position [425, 0]
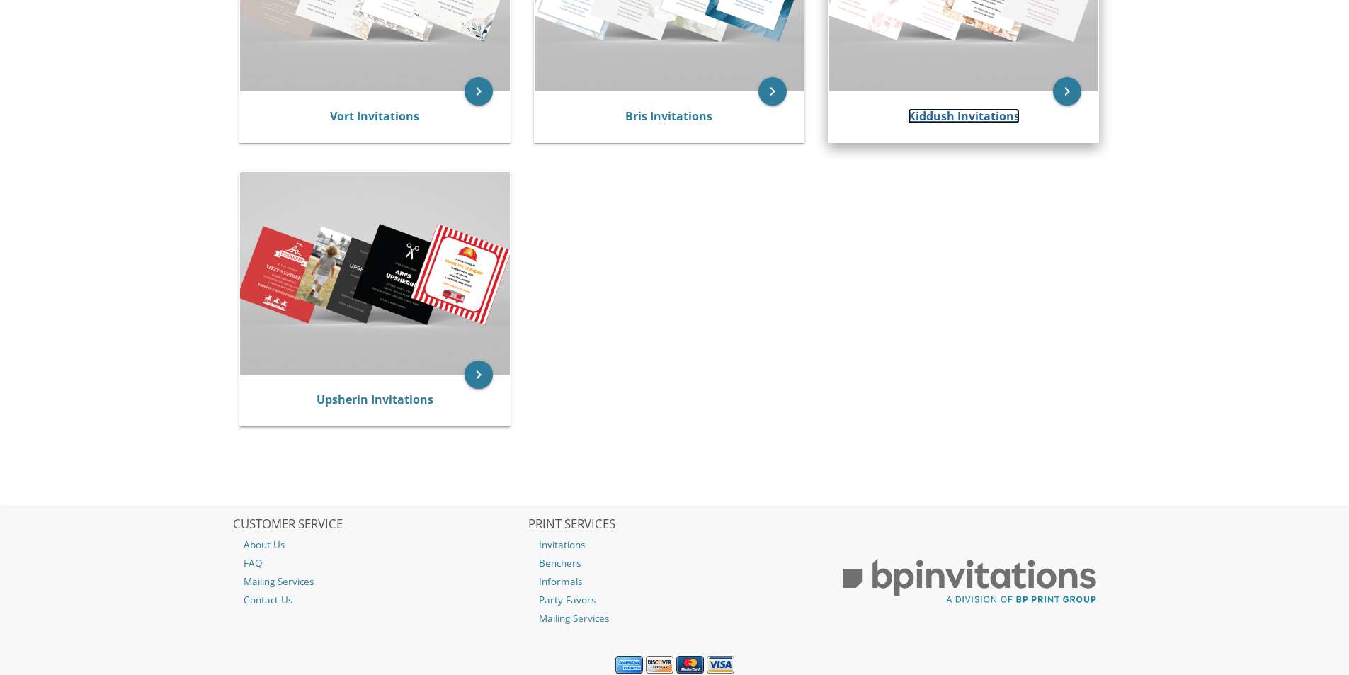
click at [941, 120] on link "Kiddush Invitations" at bounding box center [964, 116] width 112 height 16
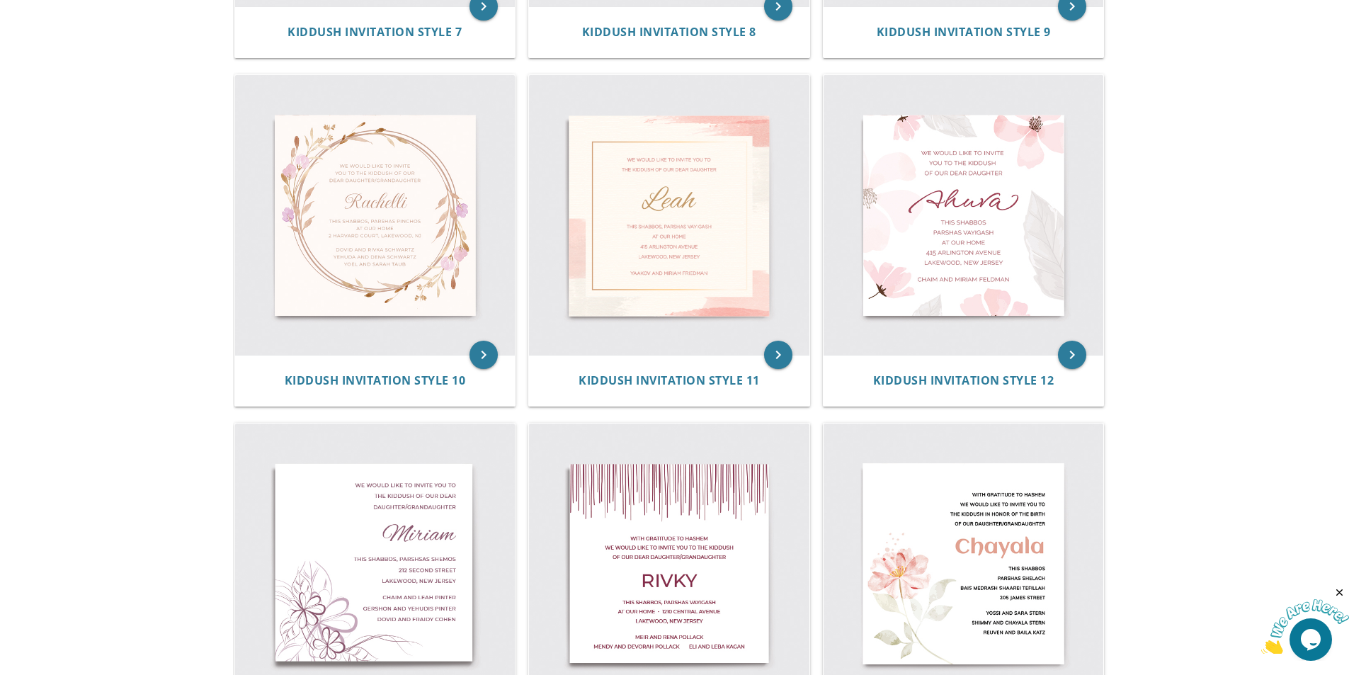
scroll to position [1275, 0]
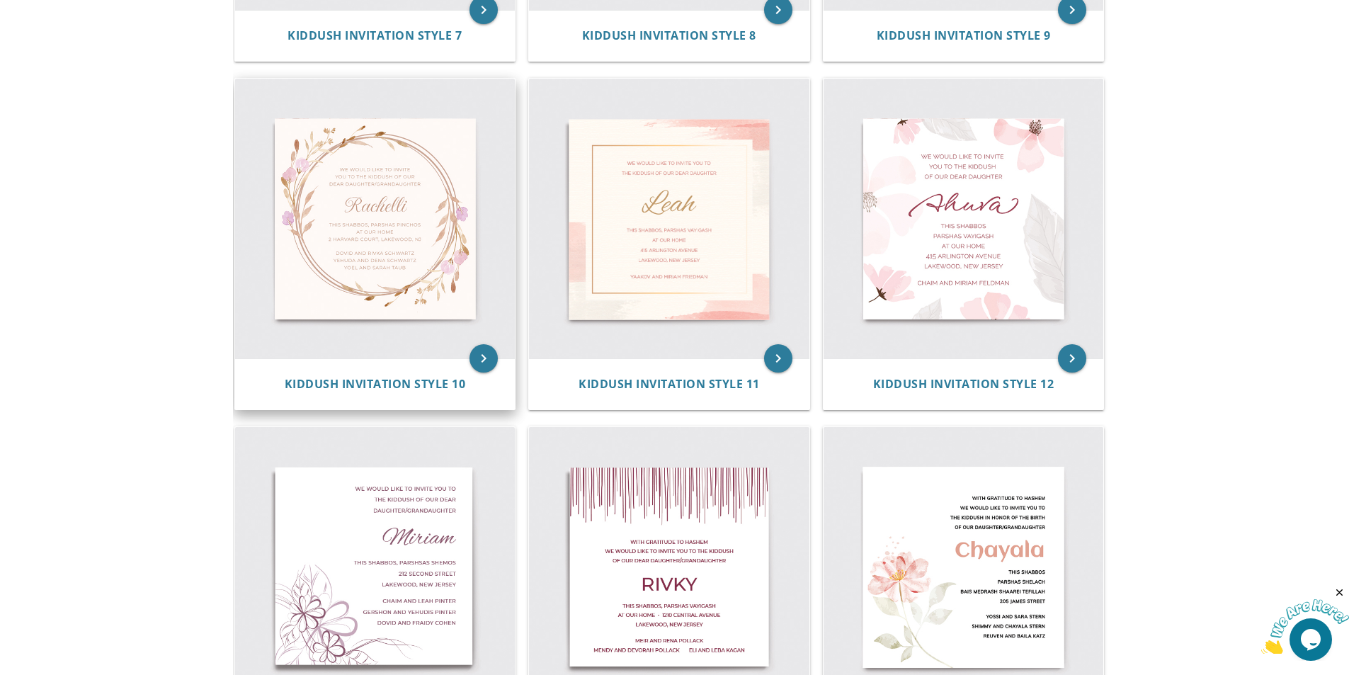
click at [387, 250] on img at bounding box center [375, 219] width 280 height 280
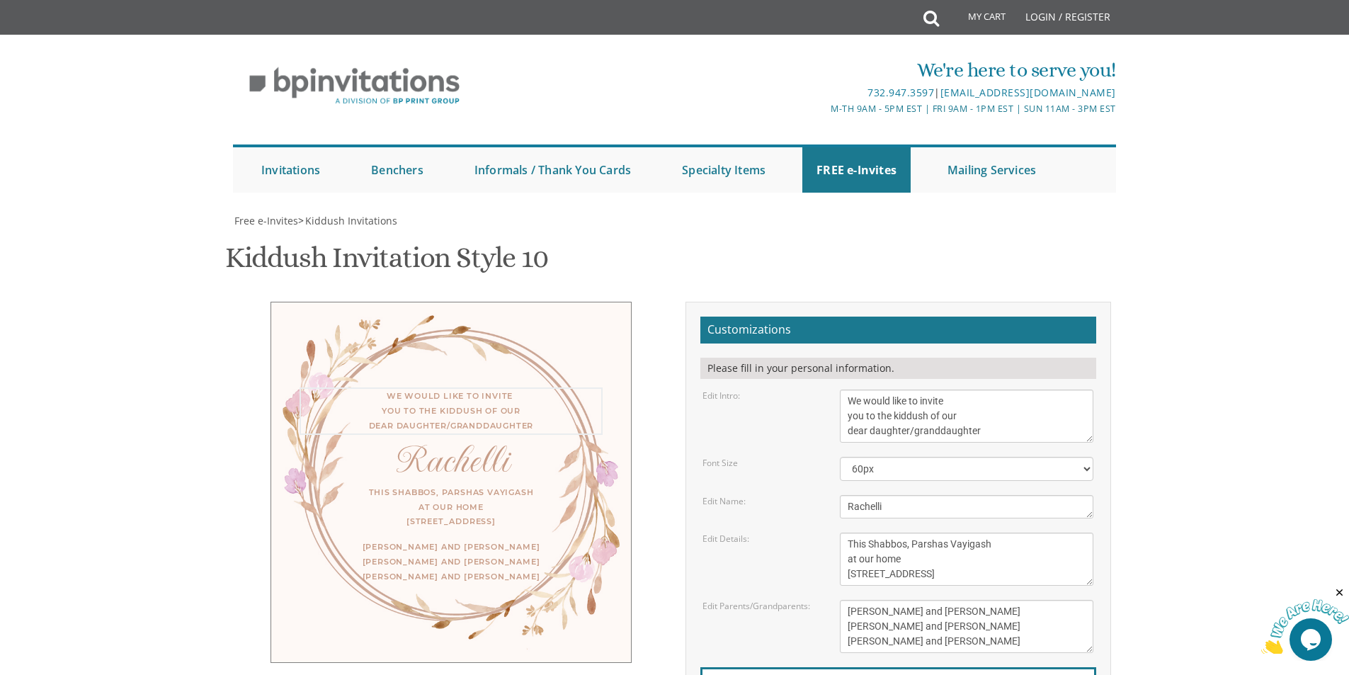
drag, startPoint x: 997, startPoint y: 430, endPoint x: 838, endPoint y: 393, distance: 163.6
click at [838, 393] on div "We would like to invite you to the kiddush of our dear daughter/granddaughter" at bounding box center [966, 416] width 275 height 53
paste textarea "ith gratitude to Hashem we would like to invite you to the kiddush of our dear"
type textarea "With gratitude to Hashem we would like to invite you to the kiddush of our dear…"
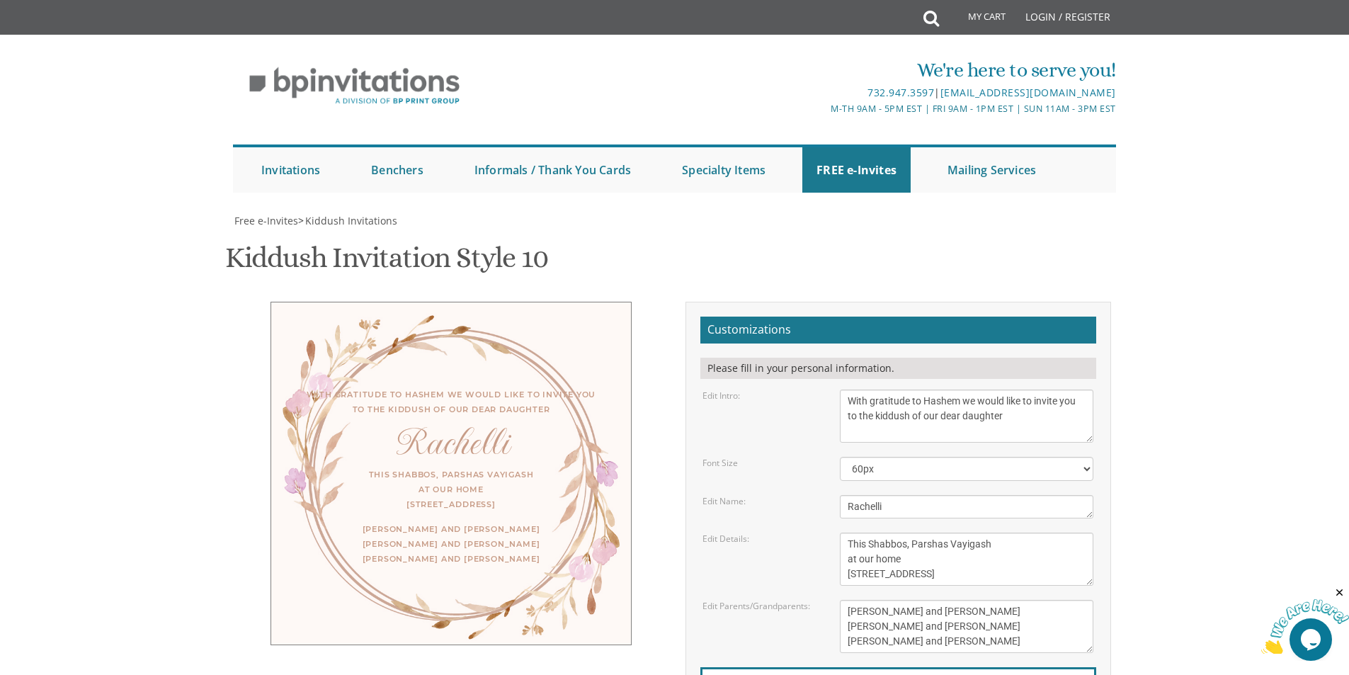
click at [659, 423] on div "With gratitude to Hashem we would like to invite you to the kiddush of our dear…" at bounding box center [452, 474] width 426 height 344
drag, startPoint x: 844, startPoint y: 509, endPoint x: 791, endPoint y: 504, distance: 53.4
click at [791, 504] on div "Edit Name: Rachelli" at bounding box center [898, 506] width 412 height 23
paste textarea "Baila Sara"
type textarea "Baila Sara"
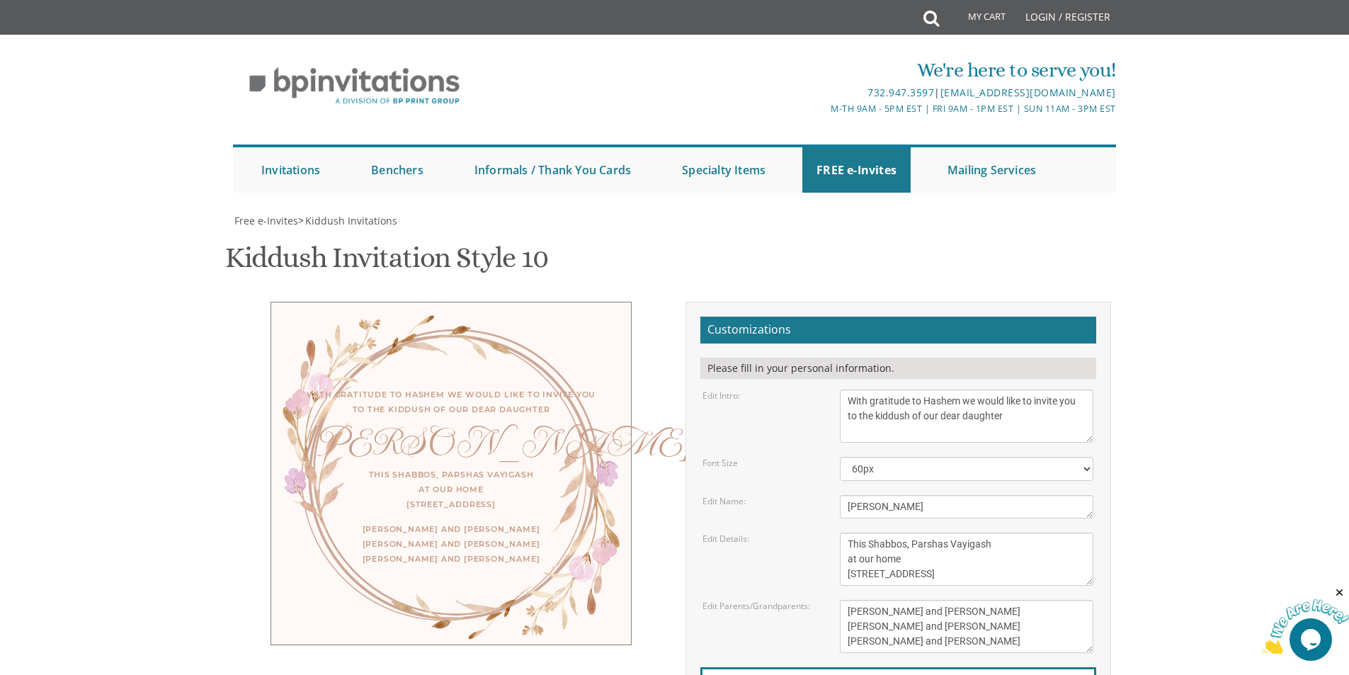
click at [645, 472] on div "With gratitude to Hashem we would like to invite you to the kiddush of our dear…" at bounding box center [452, 474] width 426 height 344
drag, startPoint x: 999, startPoint y: 577, endPoint x: 812, endPoint y: 532, distance: 192.4
click at [812, 533] on div "Edit Details: This Shabbos, Parshas Vayigash at our home 120 Central Avenue, La…" at bounding box center [898, 559] width 412 height 53
paste textarea "Ki Savo men at Bais medrash d'brookwood women at our home 23 brookwood parkway"
type textarea "This Shabbos, Parshas Ki Savo men at Bais medrash d'brookwood women at our home…"
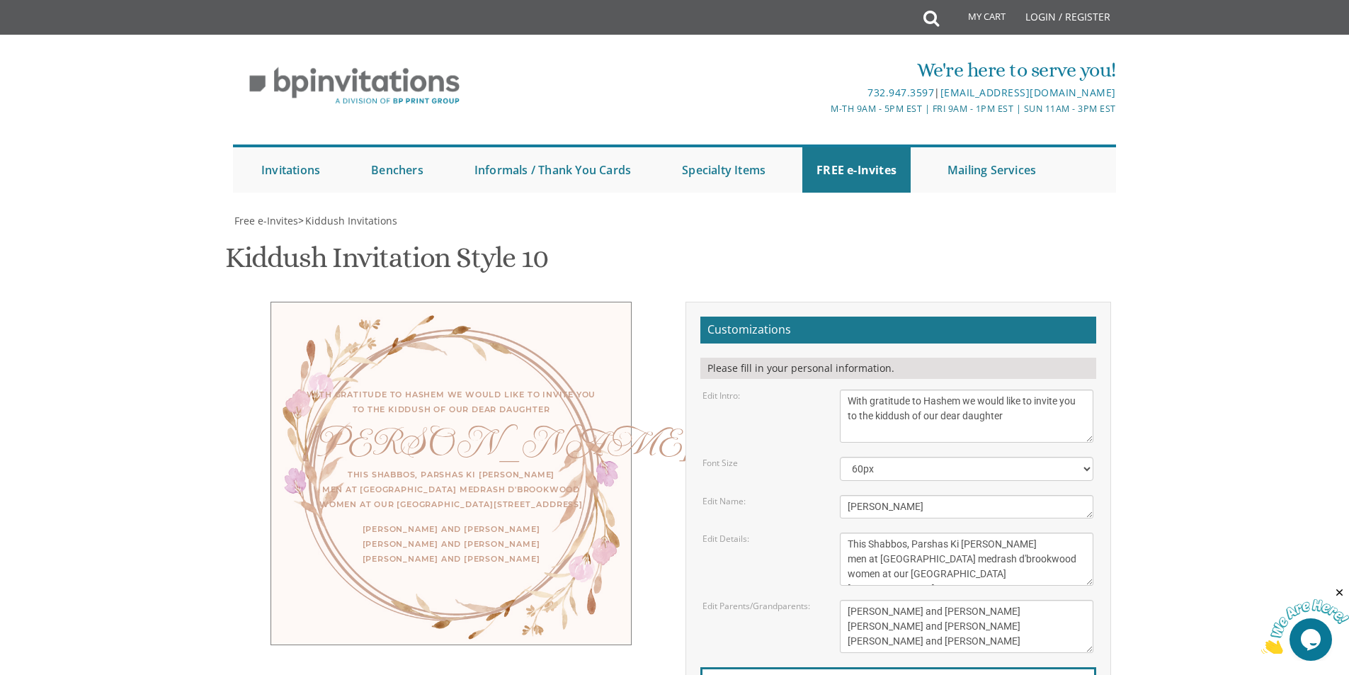
click at [658, 497] on div "With gratitude to Hashem we would like to invite you to the kiddush of our dear…" at bounding box center [452, 474] width 426 height 344
drag, startPoint x: 865, startPoint y: 630, endPoint x: 827, endPoint y: 606, distance: 45.0
click at [827, 606] on div "Edit Parents/Grandparents: Yaakov and Miriam Friedman Menachem and Shira Friedm…" at bounding box center [898, 626] width 412 height 53
paste textarea "Shloimy and chana lefkovitz"
type textarea "Shloimy and chana lefkovitz"
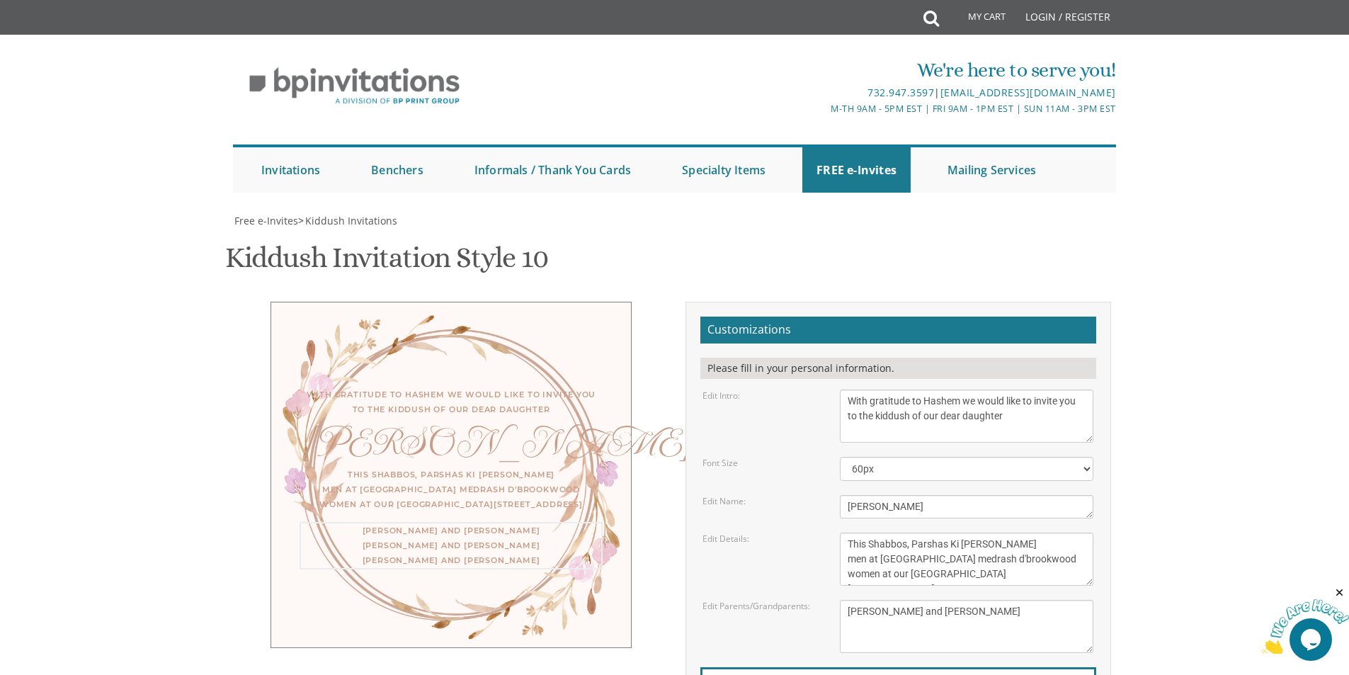
click at [659, 533] on div "With gratitude to Hashem we would like to invite you to the kiddush of our dear…" at bounding box center [452, 475] width 426 height 346
drag, startPoint x: 980, startPoint y: 414, endPoint x: 826, endPoint y: 384, distance: 157.3
click at [826, 384] on form "Customizations Please fill in your personal information. Edit Intro: We would l…" at bounding box center [899, 548] width 396 height 462
drag, startPoint x: 809, startPoint y: 501, endPoint x: 786, endPoint y: 498, distance: 22.9
click at [786, 498] on div "Edit Name: Rachelli" at bounding box center [898, 506] width 412 height 23
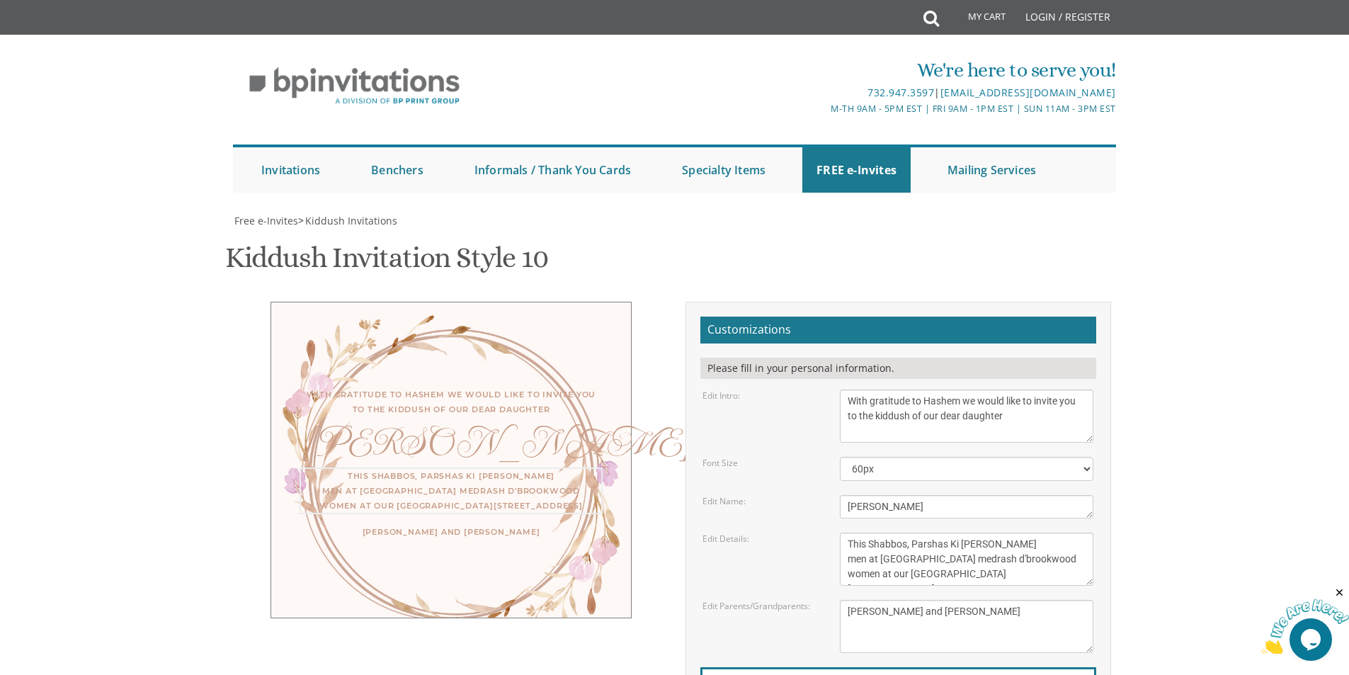
drag, startPoint x: 848, startPoint y: 537, endPoint x: 827, endPoint y: 530, distance: 22.4
click at [827, 530] on form "Customizations Please fill in your personal information. Edit Intro: We would l…" at bounding box center [899, 548] width 396 height 462
drag, startPoint x: 982, startPoint y: 617, endPoint x: 809, endPoint y: 596, distance: 174.0
click at [809, 596] on form "Customizations Please fill in your personal information. Edit Intro: We would l…" at bounding box center [899, 548] width 396 height 462
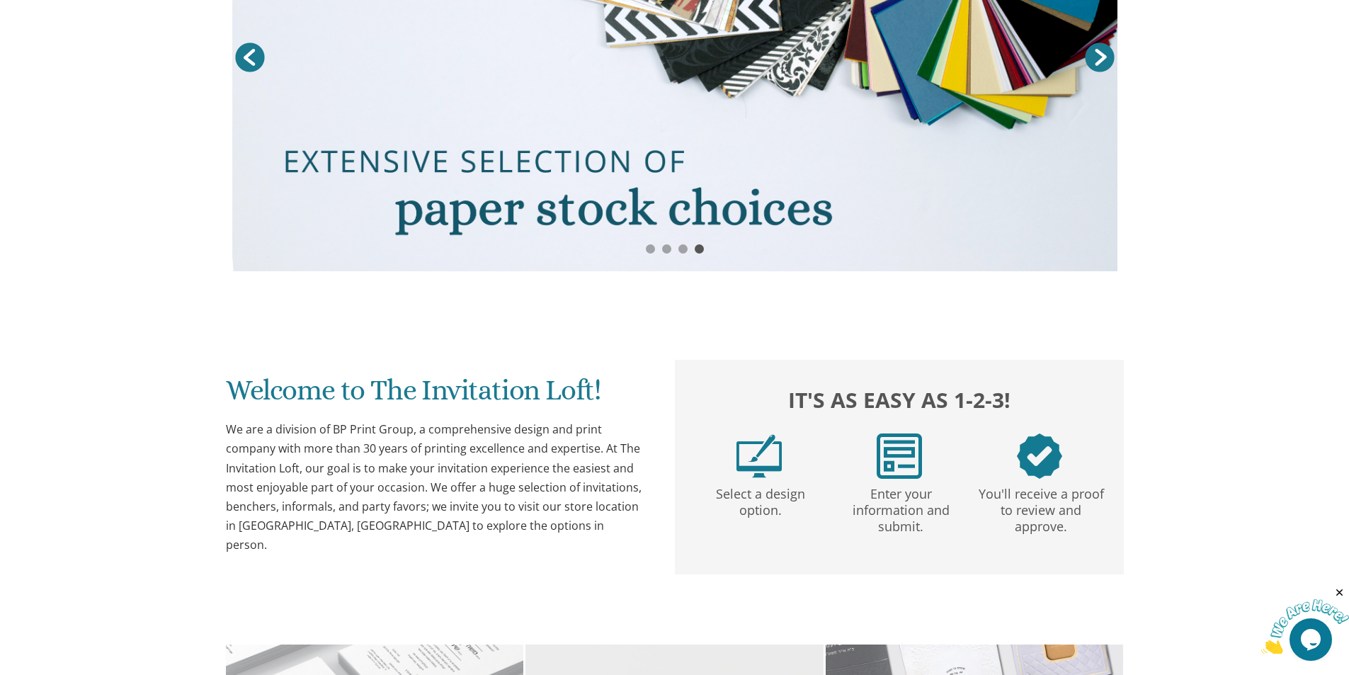
scroll to position [71, 0]
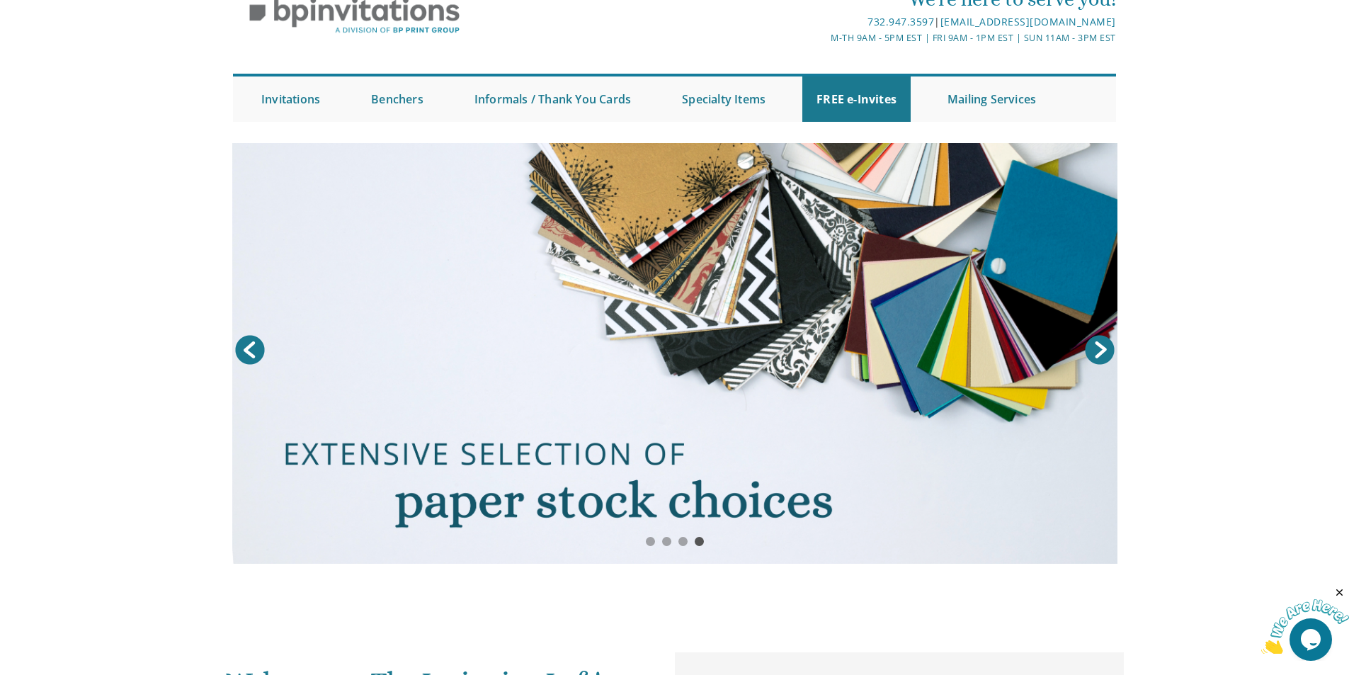
click at [866, 72] on div "Submit Invitations Weddings Bar Mitzvah [DEMOGRAPHIC_DATA] Wedding Minis Kiddus…" at bounding box center [674, 98] width 885 height 62
click at [856, 86] on link "FREE e-Invites" at bounding box center [857, 98] width 108 height 45
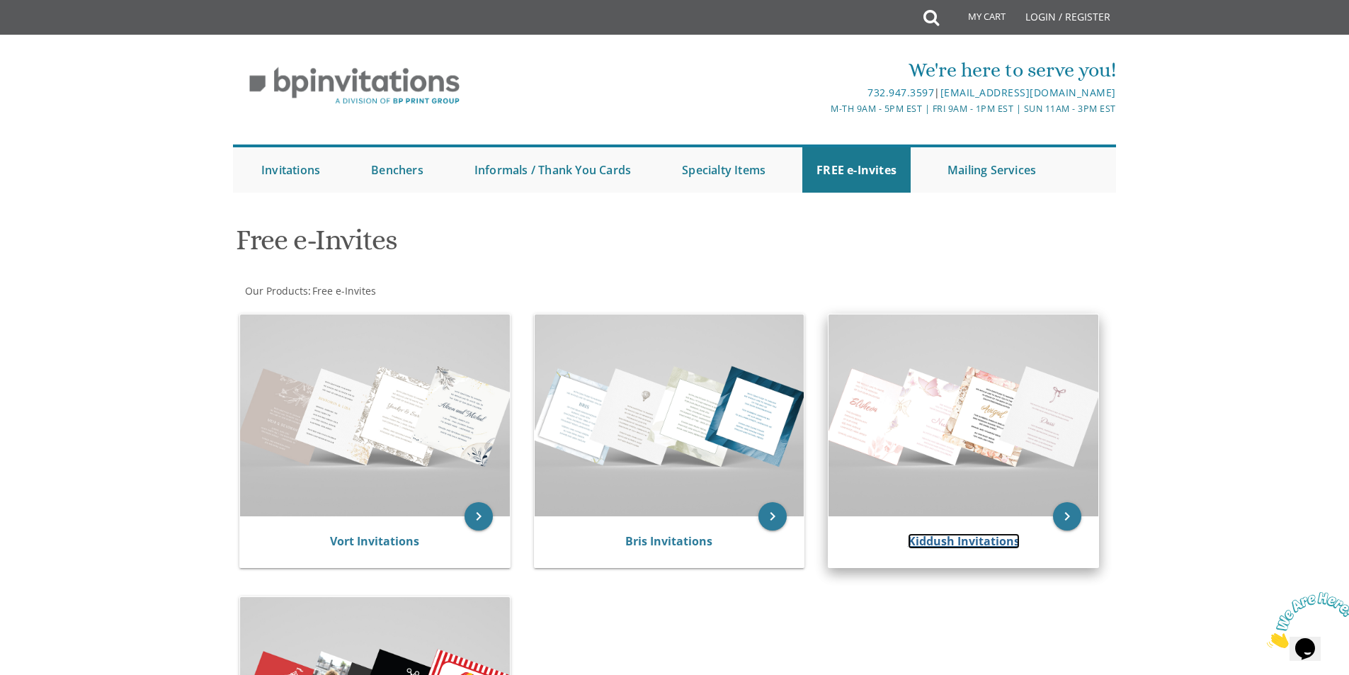
click at [978, 535] on link "Kiddush Invitations" at bounding box center [964, 541] width 112 height 16
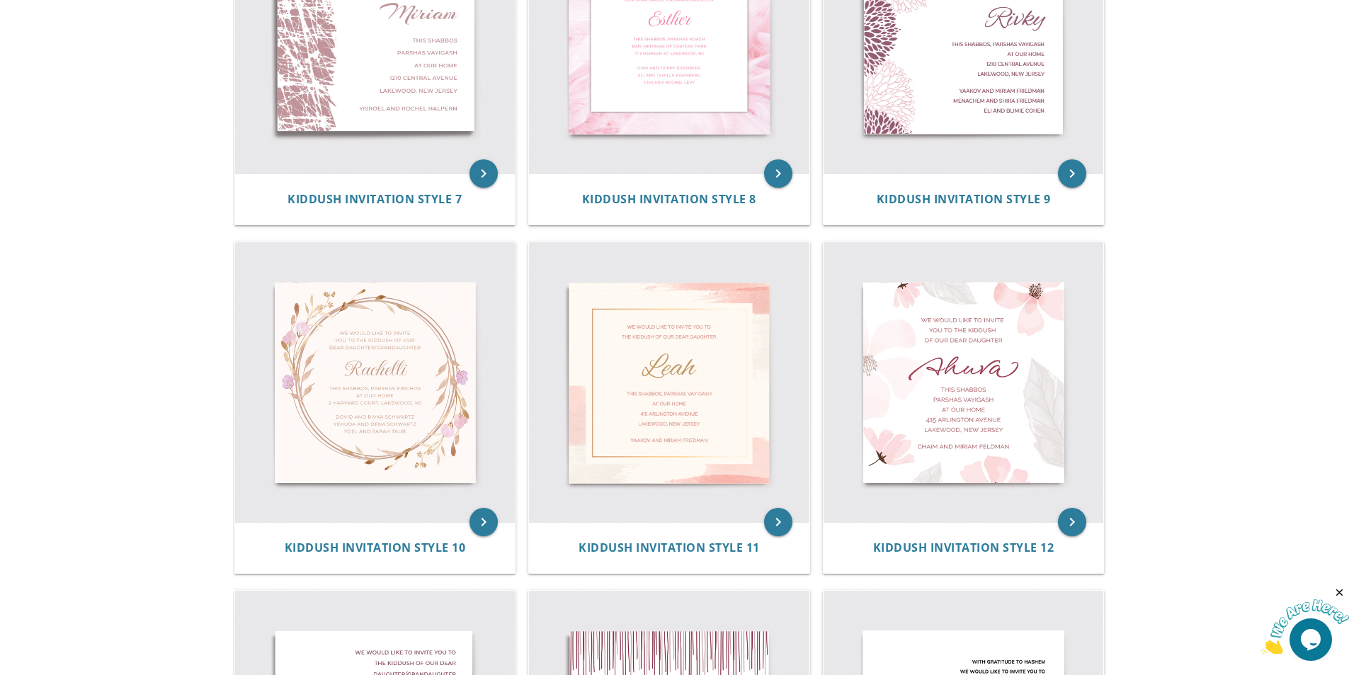
scroll to position [1133, 0]
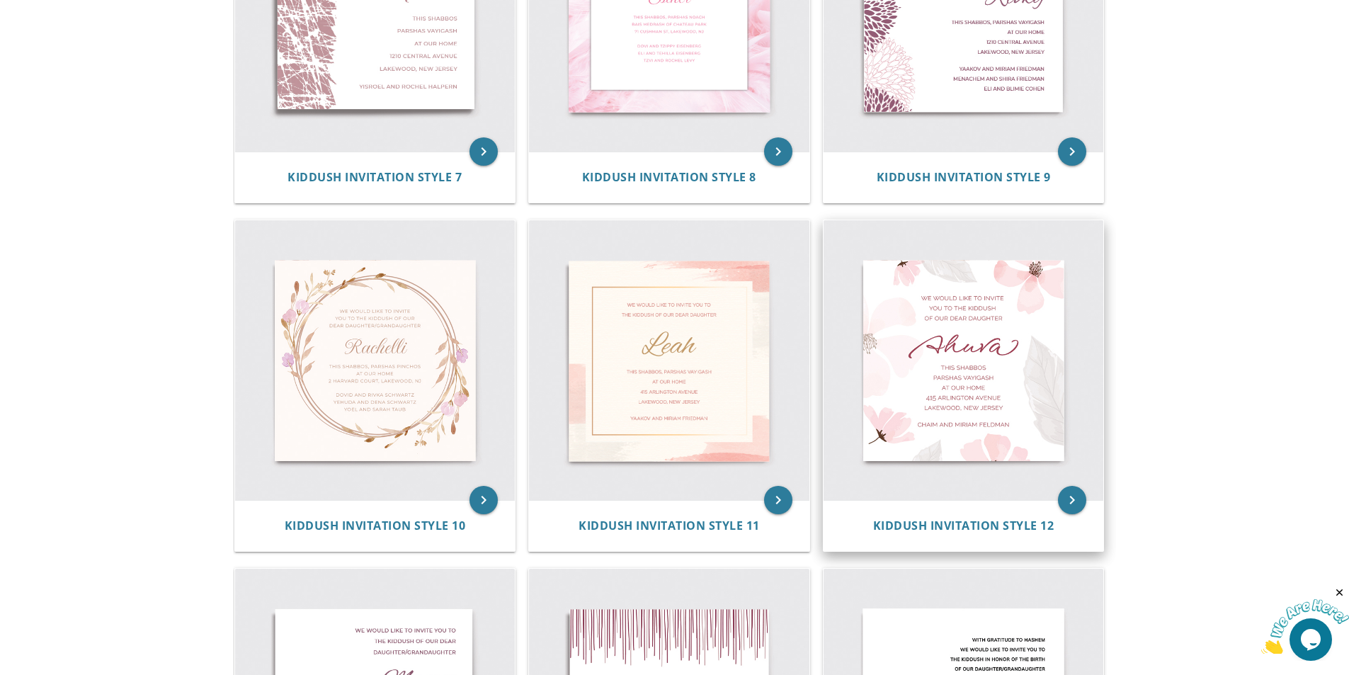
click at [997, 378] on img at bounding box center [964, 360] width 280 height 280
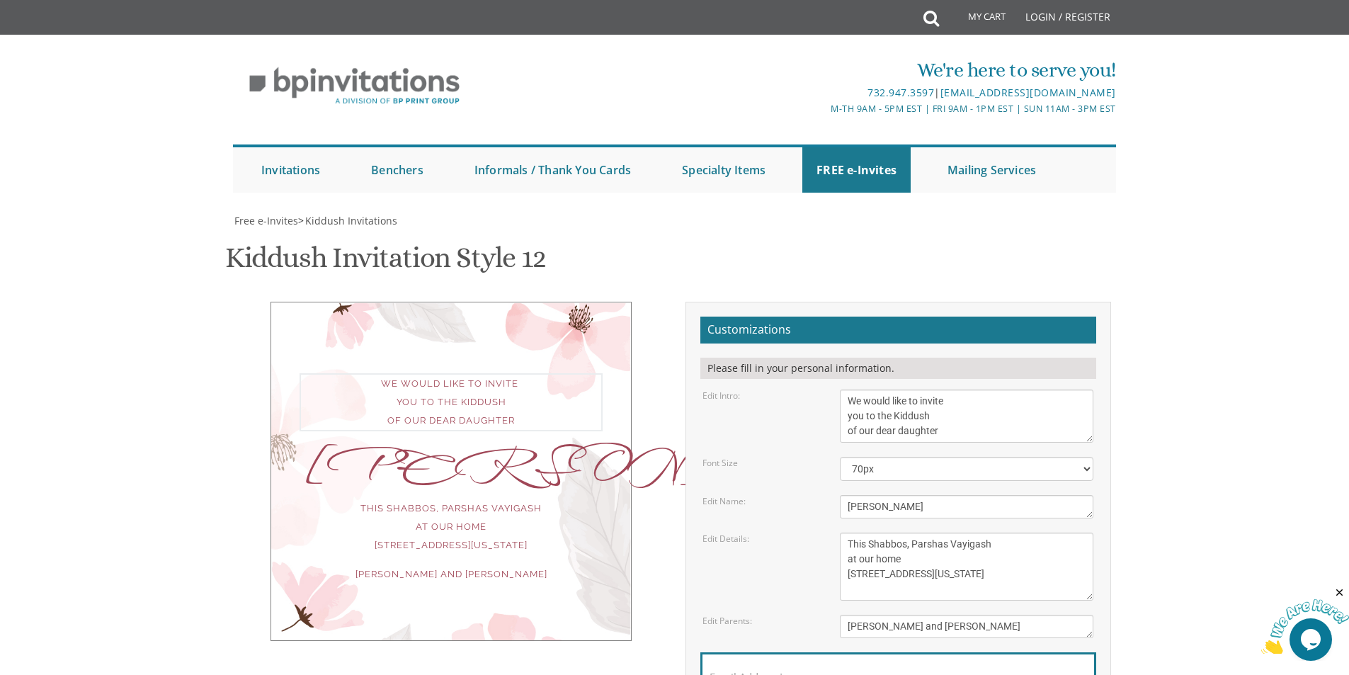
drag, startPoint x: 958, startPoint y: 292, endPoint x: 817, endPoint y: 239, distance: 151.1
click at [817, 317] on form "Customizations Please fill in your personal information. Edit Intro: We would l…" at bounding box center [899, 540] width 396 height 447
paste textarea "ith gratitude to Hashem we would like to invite you to the kiddush"
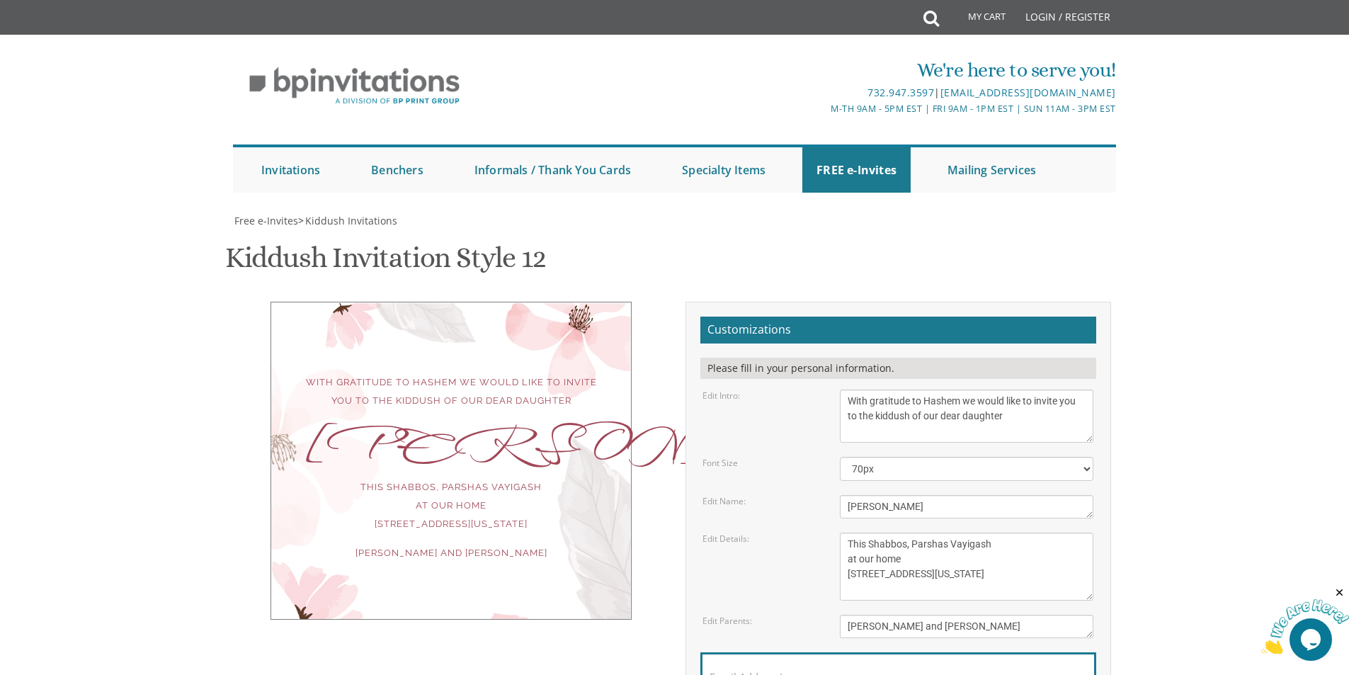
click at [585, 535] on div "With gratitude to Hashem we would like to invite you to the kiddush of our dear…" at bounding box center [675, 545] width 894 height 487
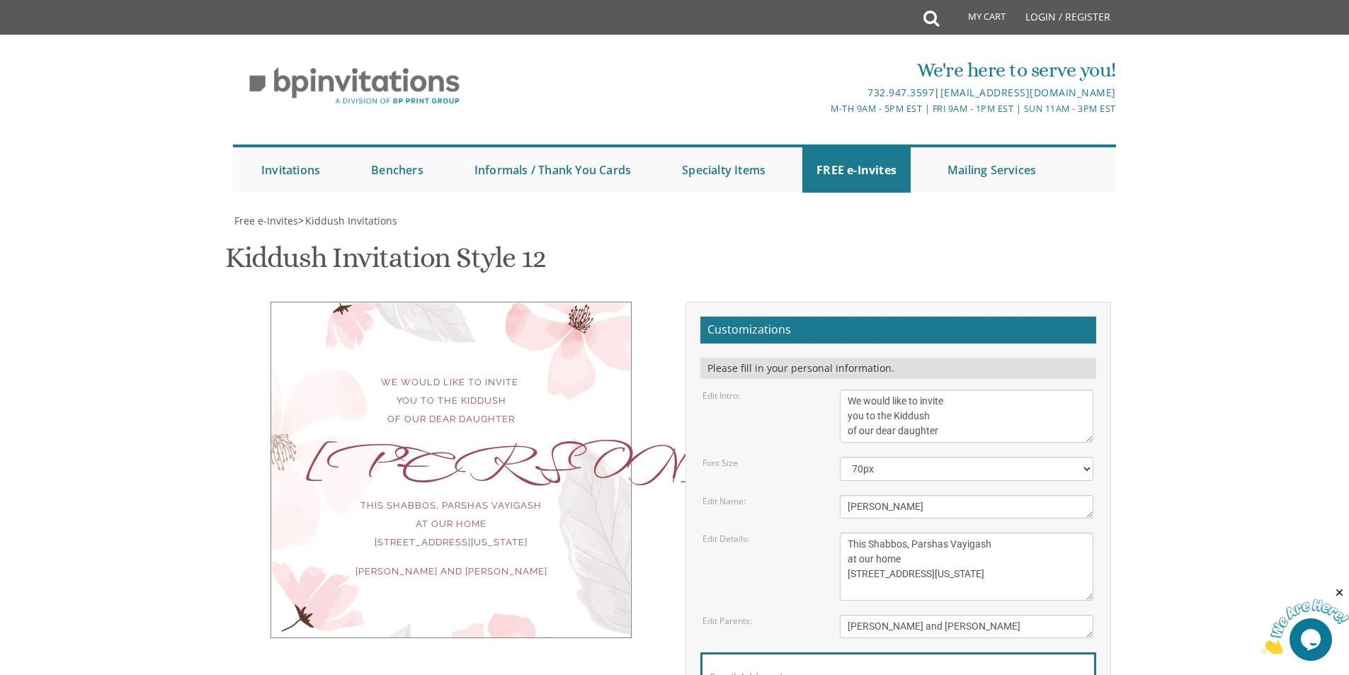
click at [577, 532] on div "We would like to invite you to the Kiddush of our dear daughter Ahuva This Shab…" at bounding box center [675, 545] width 894 height 487
click at [938, 390] on textarea "We would like to invite you to the Kiddush of our dear daughter" at bounding box center [967, 416] width 254 height 53
drag, startPoint x: 961, startPoint y: 287, endPoint x: 800, endPoint y: 246, distance: 165.8
click at [805, 390] on div "Edit Intro: We would like to invite you to the Kiddush of our dear daughter" at bounding box center [898, 416] width 412 height 53
click at [800, 317] on form "Customizations Please fill in your personal information. Edit Intro: We would l…" at bounding box center [899, 540] width 396 height 447
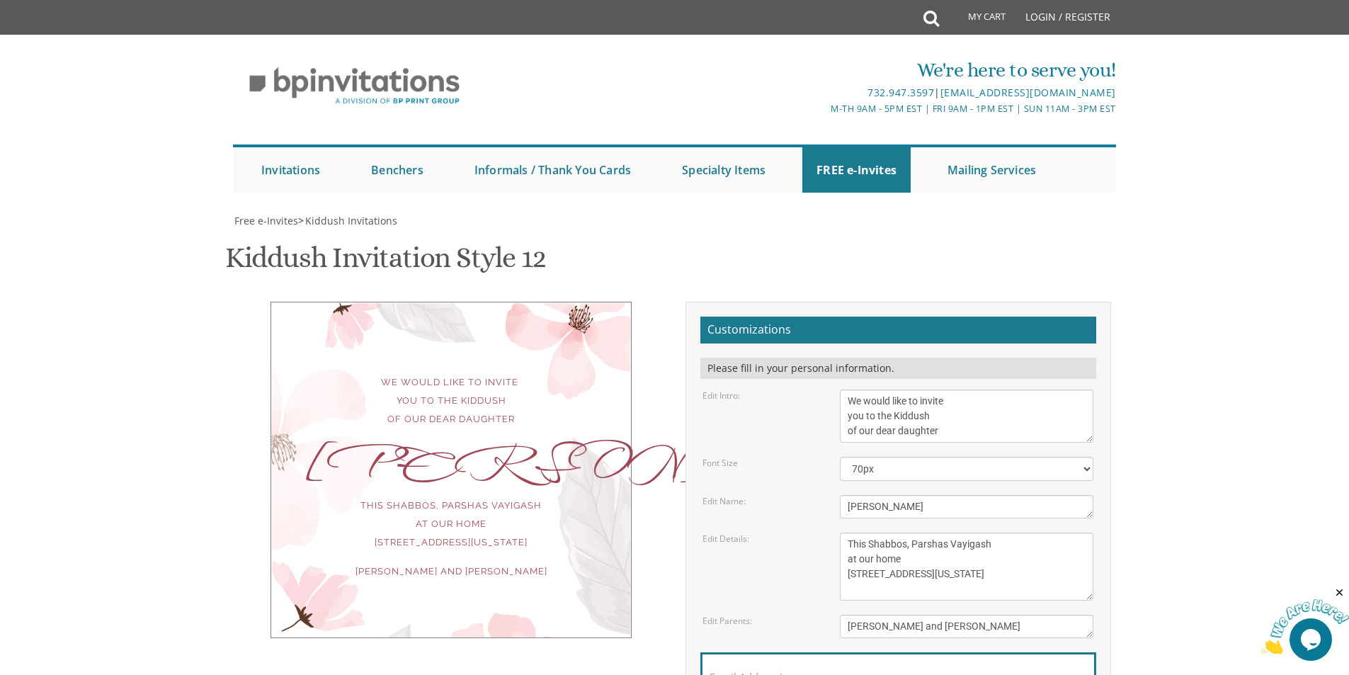
click at [618, 397] on div "We would like to invite you to the Kiddush of our dear daughter Ahuva This Shab…" at bounding box center [451, 470] width 361 height 336
click at [662, 345] on div "We would like to invite you to the Kiddush of our dear daughter Ahuva This Shab…" at bounding box center [452, 470] width 426 height 336
click at [937, 390] on textarea "We would like to invite you to the Kiddush of our dear daughter" at bounding box center [967, 416] width 254 height 53
drag, startPoint x: 854, startPoint y: 282, endPoint x: 819, endPoint y: 245, distance: 50.6
click at [819, 317] on form "Customizations Please fill in your personal information. Edit Intro: We would l…" at bounding box center [899, 540] width 396 height 447
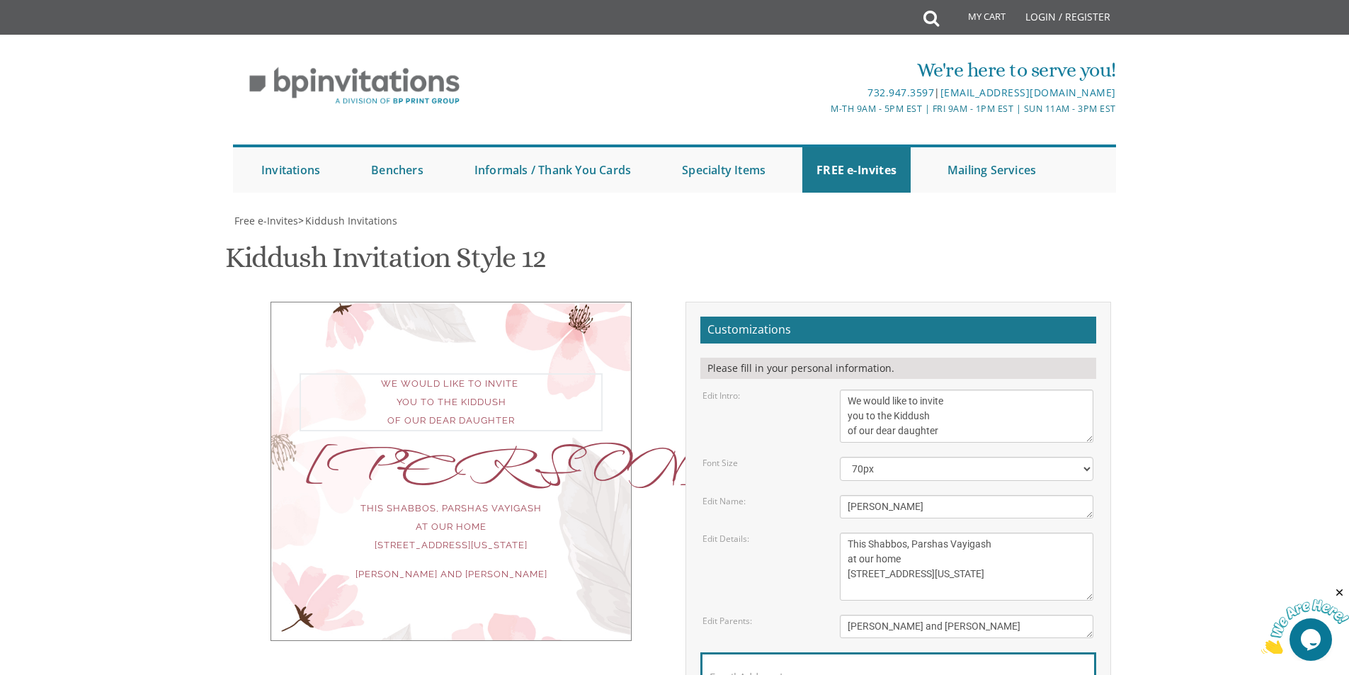
paste textarea "ith gratitude to Hashem we would like to invite you to the kiddush"
type textarea "With gratitude to Hashem we would like to invite you to the kiddush of our dear…"
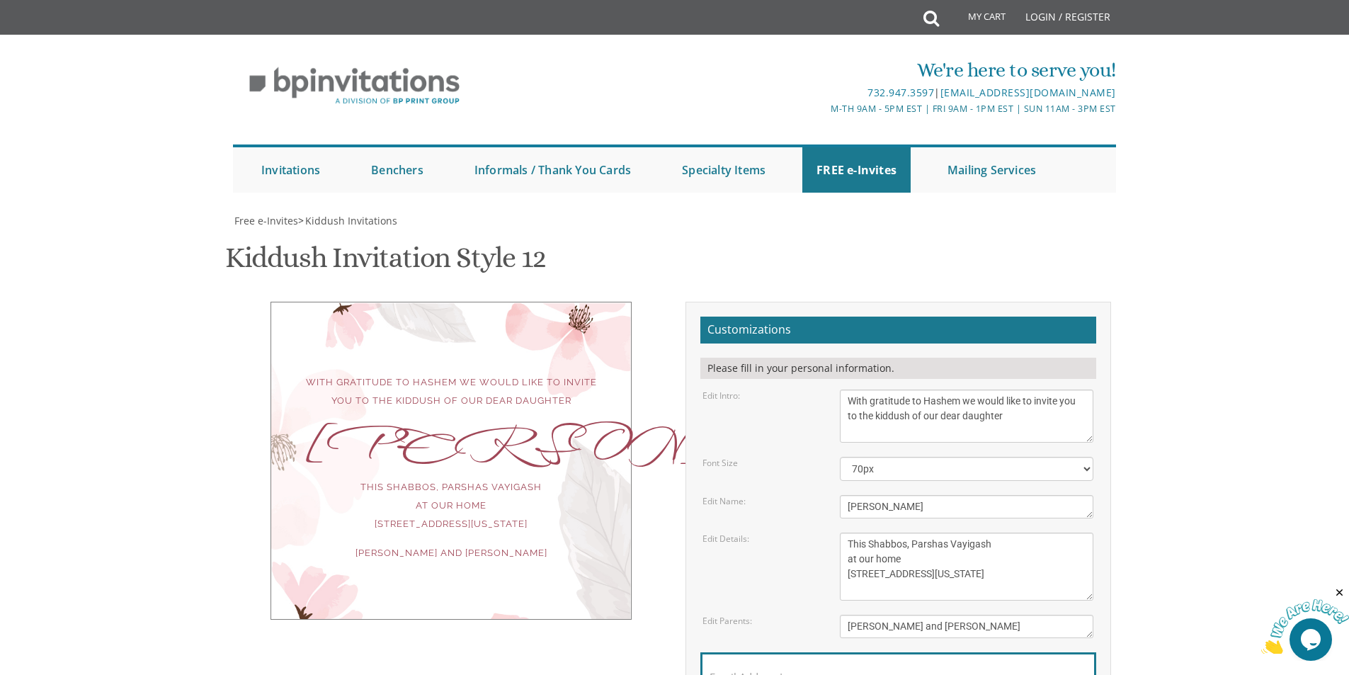
click at [625, 345] on div "With gratitude to Hashem we would like to invite you to the kiddush of our dear…" at bounding box center [451, 461] width 361 height 318
drag, startPoint x: 889, startPoint y: 365, endPoint x: 760, endPoint y: 359, distance: 129.0
click at [760, 495] on div "Edit Name: Ahuva" at bounding box center [898, 506] width 412 height 23
paste textarea "Baila Sar"
type textarea "Baila Sara"
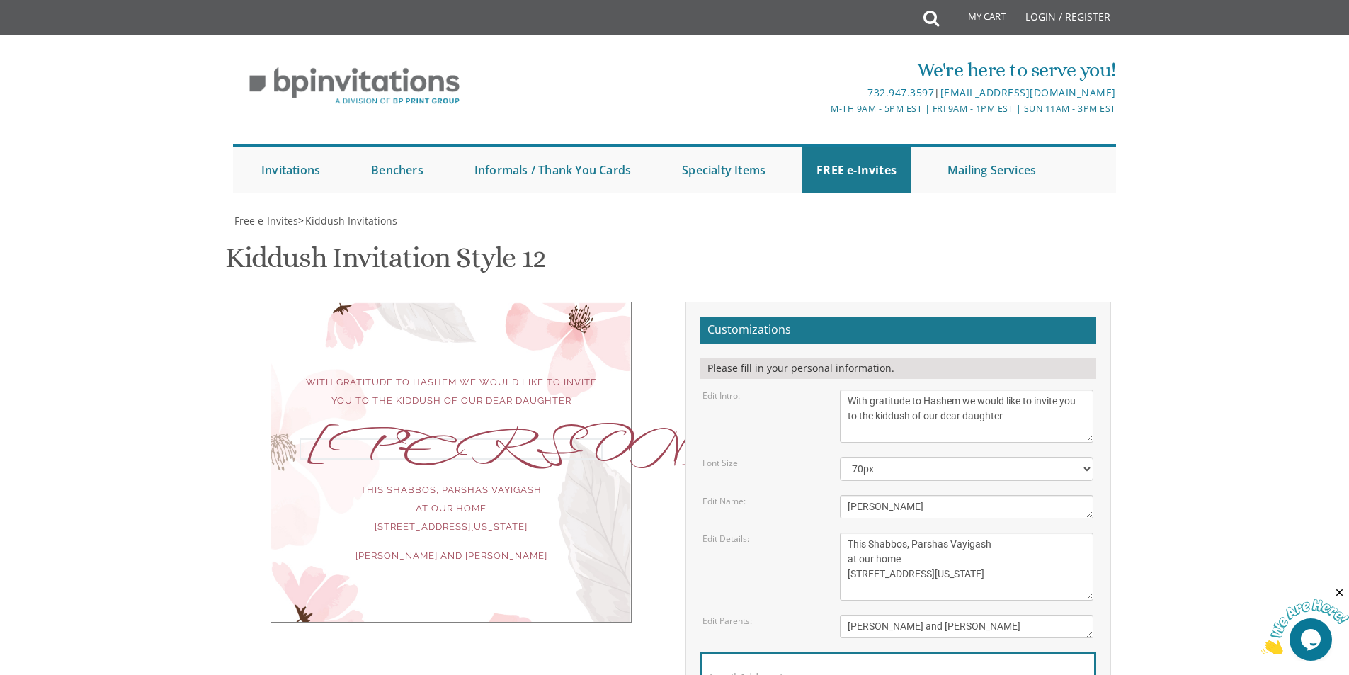
click at [646, 380] on div "With gratitude to Hashem we would like to invite you to the kiddush of our dear…" at bounding box center [452, 462] width 426 height 321
drag, startPoint x: 960, startPoint y: 447, endPoint x: 815, endPoint y: 393, distance: 154.9
click at [815, 533] on div "Edit Details: This Shabbos, Parshas Vayigash at our home 415 Arlington Avenue L…" at bounding box center [898, 567] width 412 height 68
paste textarea "Ki Savo men at Bais medrash d'brookwood women at our home 23 brookwood parkwa"
type textarea "This Shabbos, Parshas Ki Savo men at Bais medrash d'brookwood women at our home…"
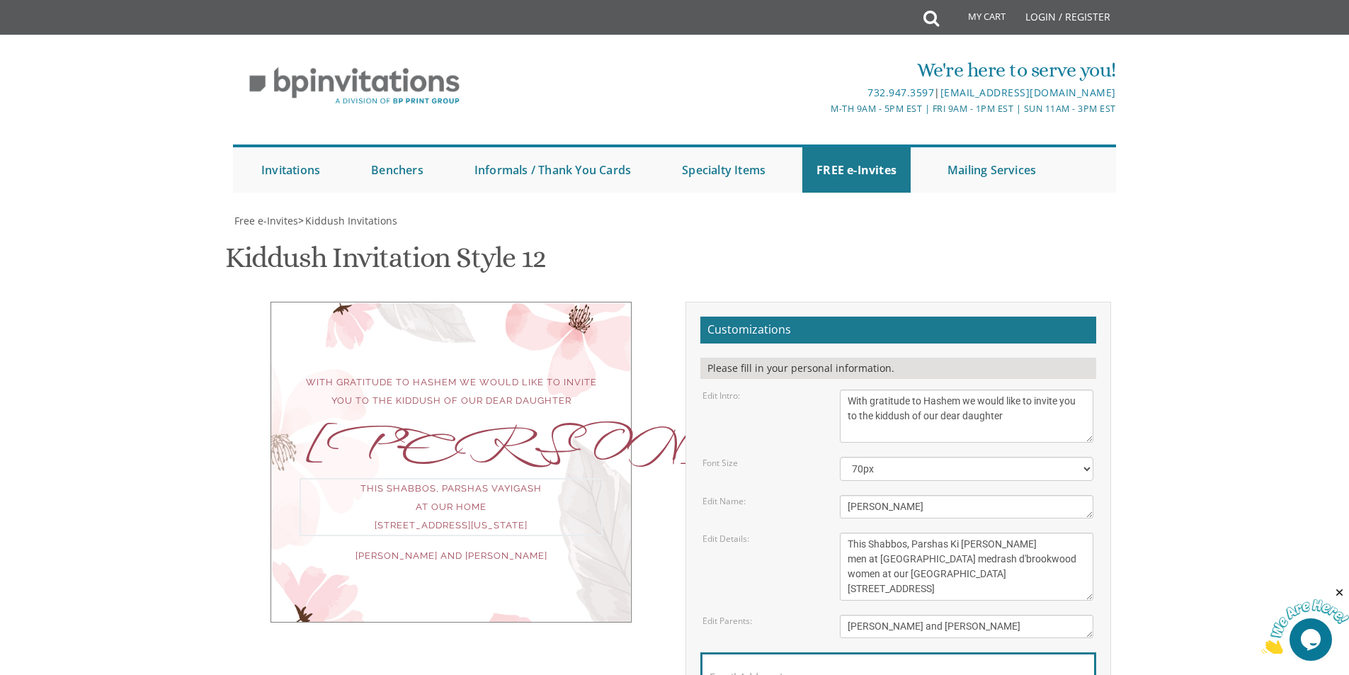
click at [641, 376] on div "With gratitude to Hashem we would like to invite you to the kiddush of our dear…" at bounding box center [452, 462] width 426 height 321
drag, startPoint x: 983, startPoint y: 489, endPoint x: 781, endPoint y: 489, distance: 201.9
click at [781, 615] on div "Edit Parents: Yaakov and Miriam Friedman" at bounding box center [898, 626] width 412 height 23
paste textarea "Shloimy and chana lefkovitz"
type textarea "Shloimy and chana lefkovitz"
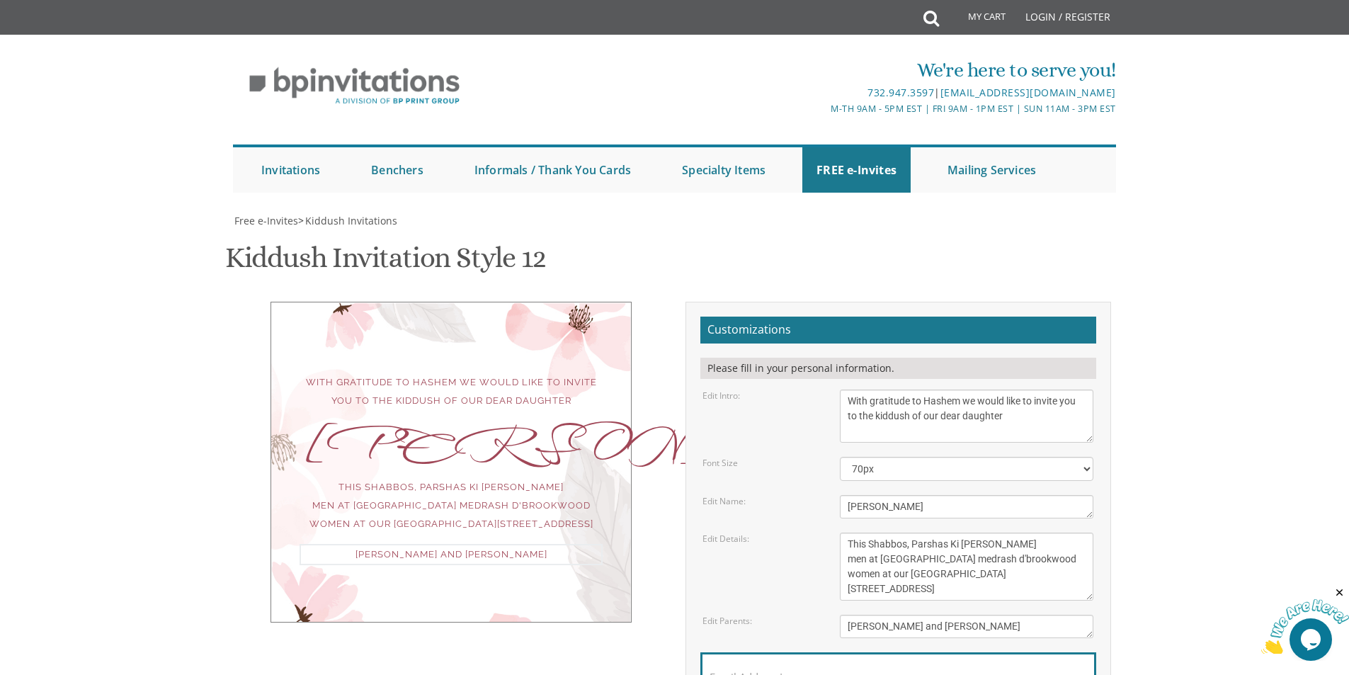
click at [574, 554] on div "With gratitude to Hashem we would like to invite you to the kiddush of our dear…" at bounding box center [675, 545] width 894 height 487
click at [785, 652] on div "Email Address*" at bounding box center [899, 680] width 396 height 57
click at [768, 670] on label "Email Address*" at bounding box center [747, 677] width 74 height 15
click at [768, 674] on input "Email Address*" at bounding box center [899, 685] width 378 height 18
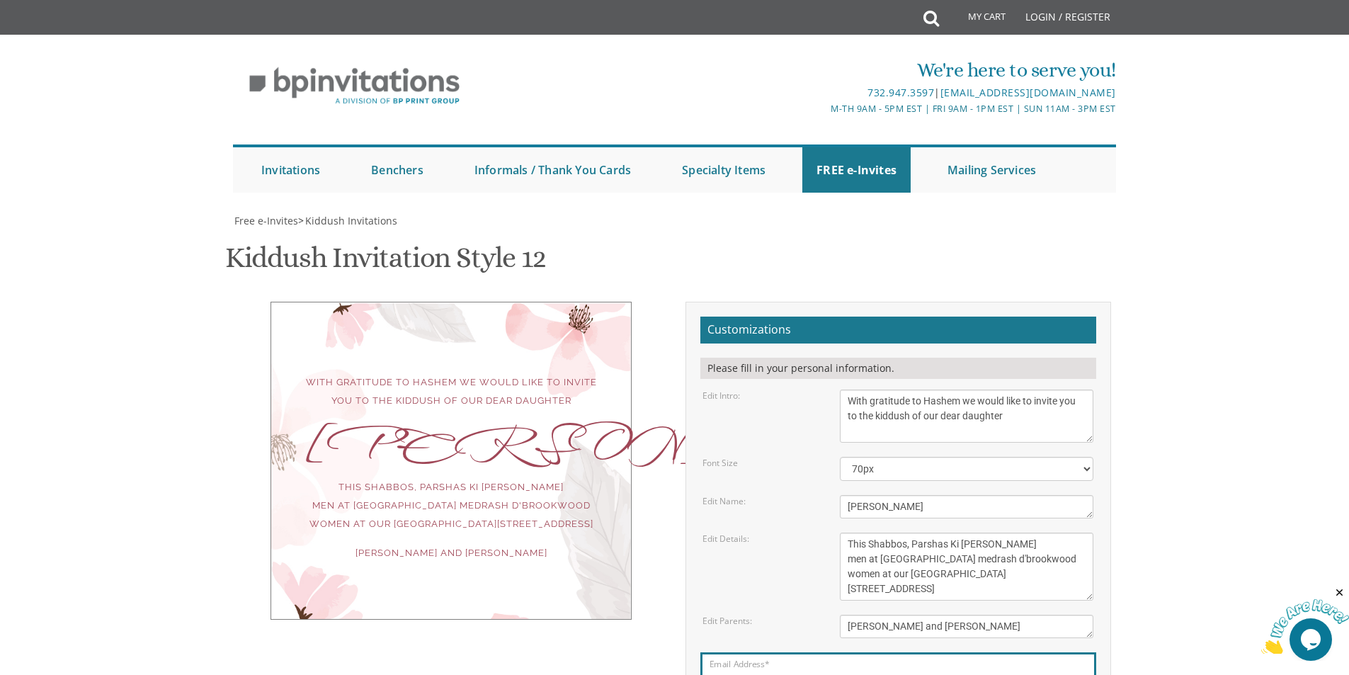
type input "mirilan1061@gmail.com"
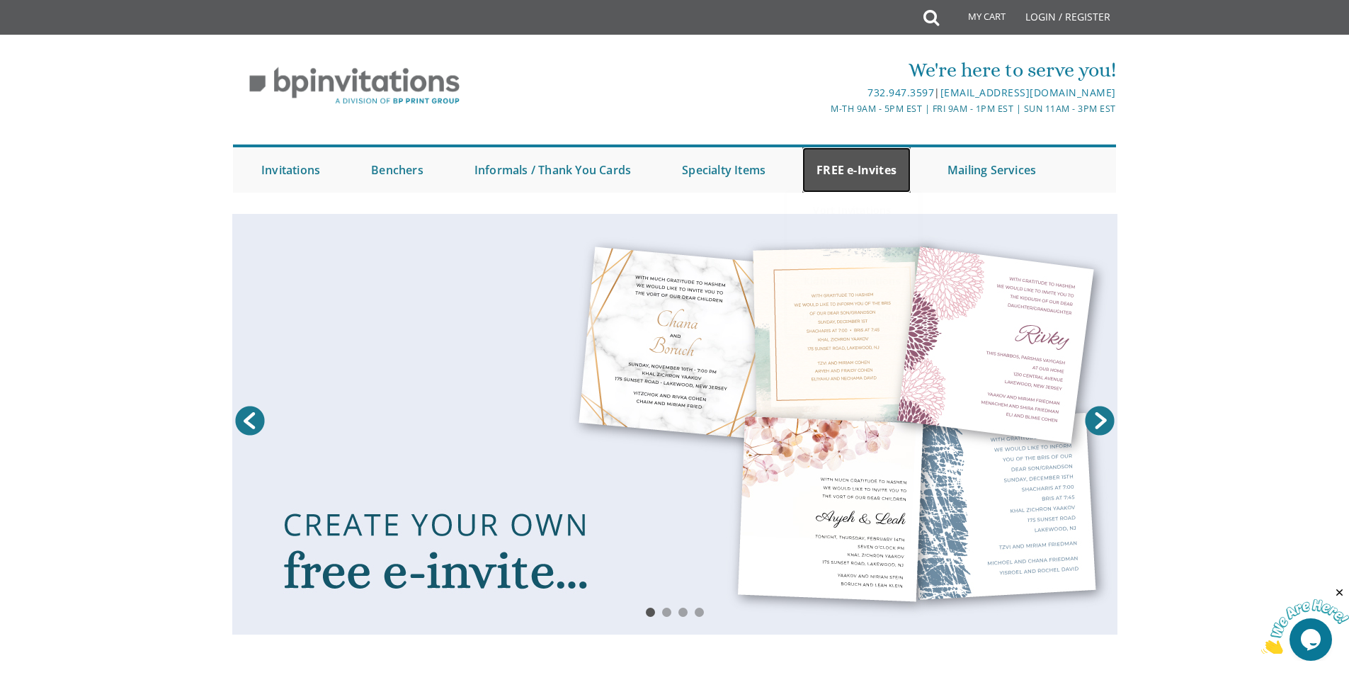
click at [873, 177] on link "FREE e-Invites" at bounding box center [857, 169] width 108 height 45
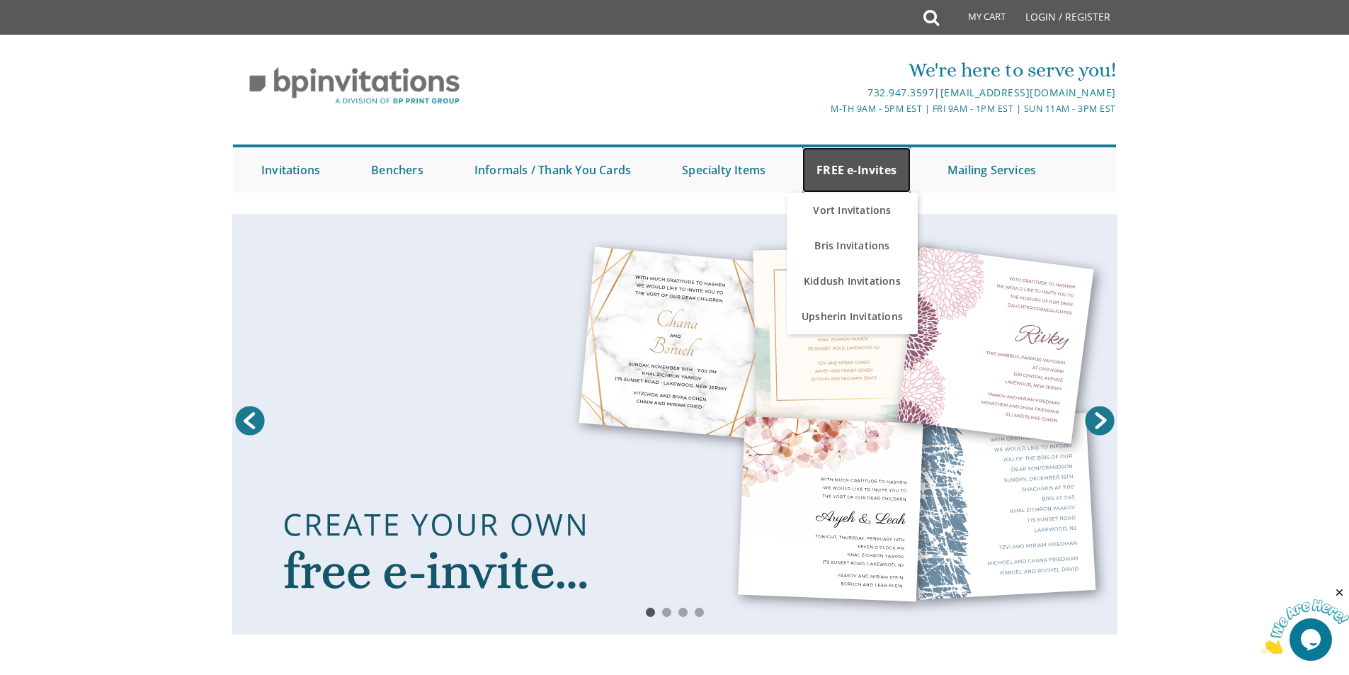
click at [873, 177] on link "FREE e-Invites" at bounding box center [857, 169] width 108 height 45
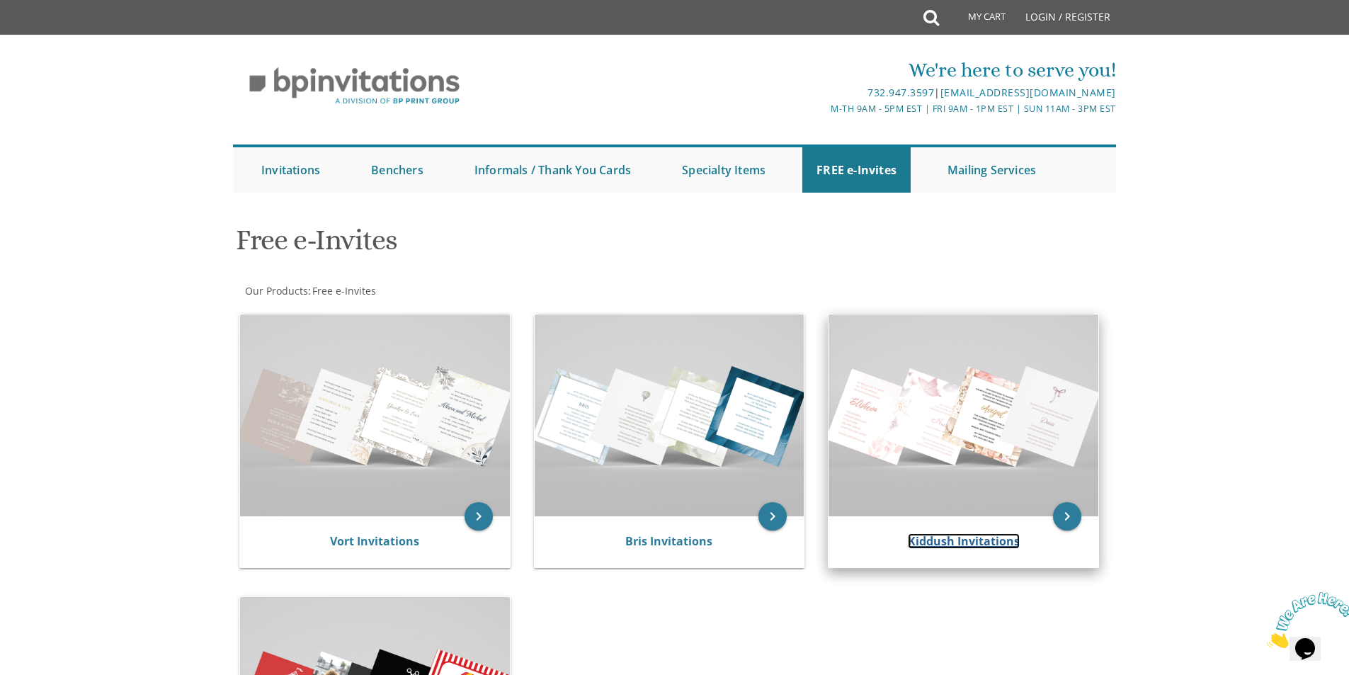
click at [957, 540] on link "Kiddush Invitations" at bounding box center [964, 541] width 112 height 16
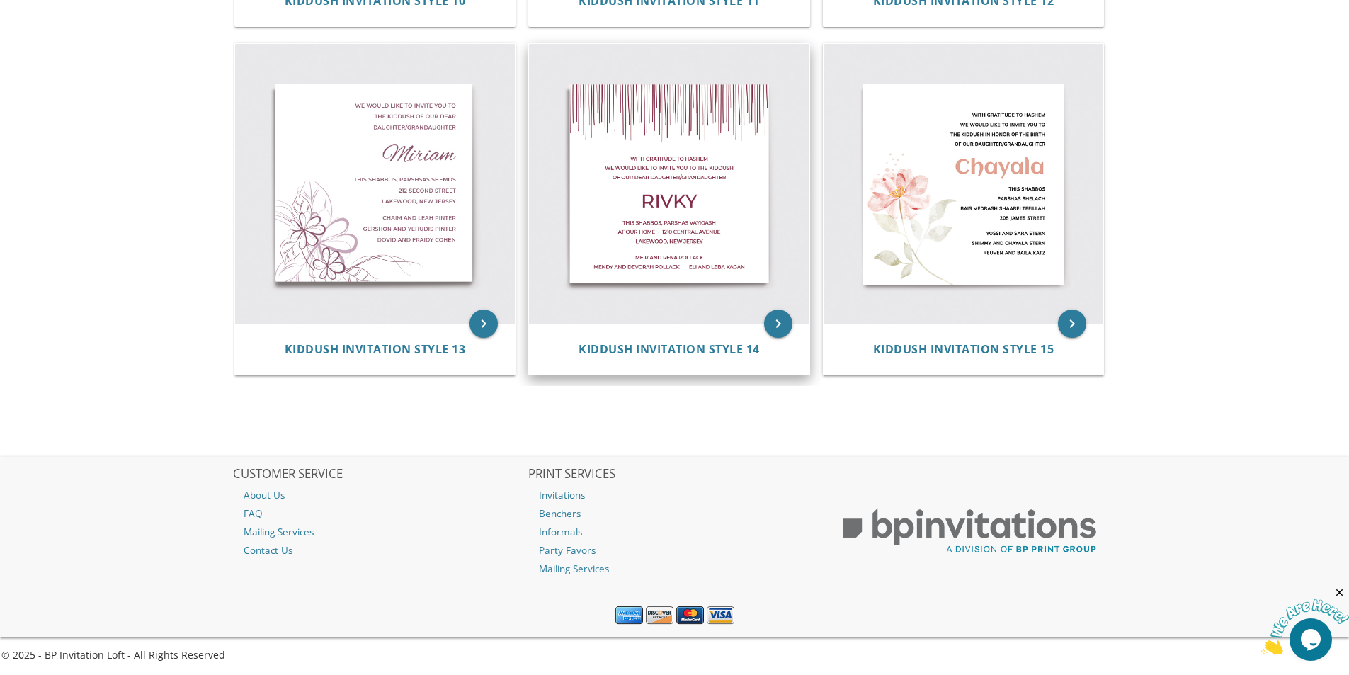
scroll to position [1660, 0]
